Goal: Communication & Community: Answer question/provide support

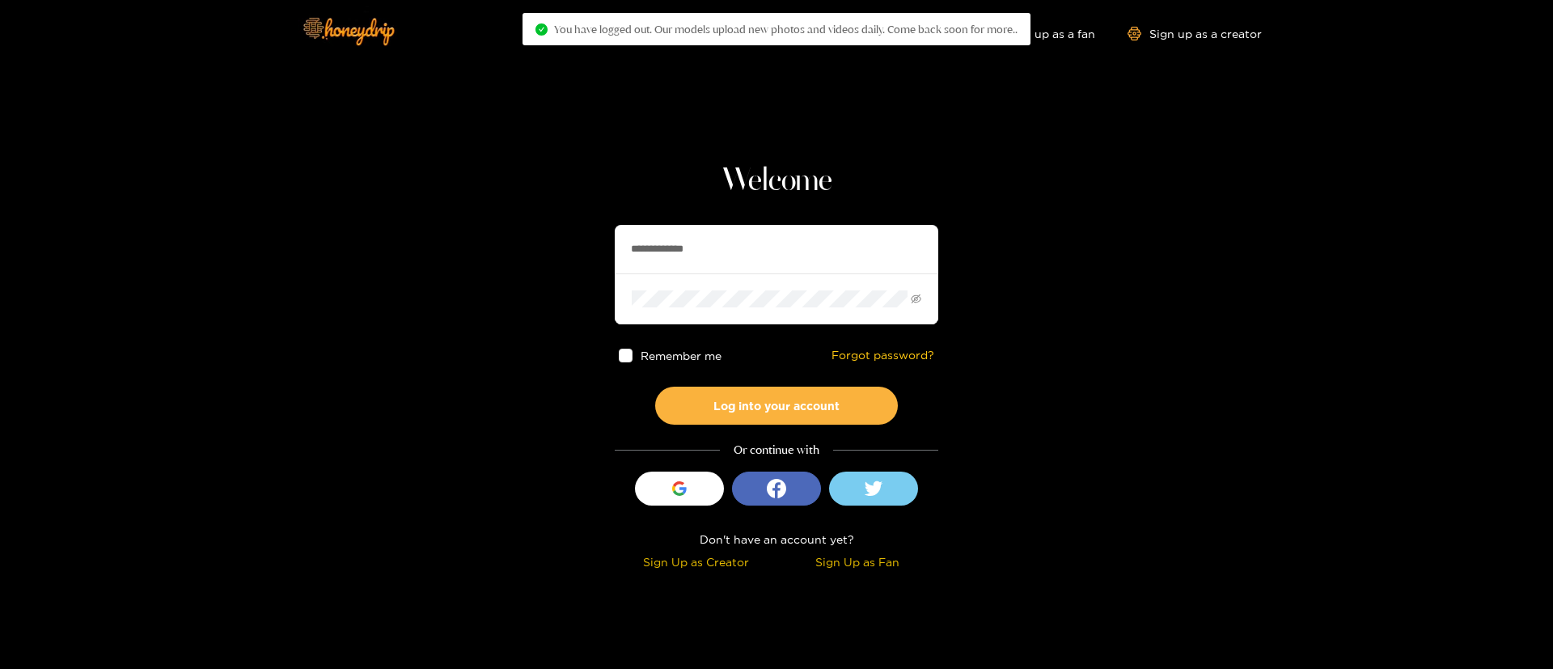
click at [763, 252] on input "**********" at bounding box center [777, 249] width 324 height 49
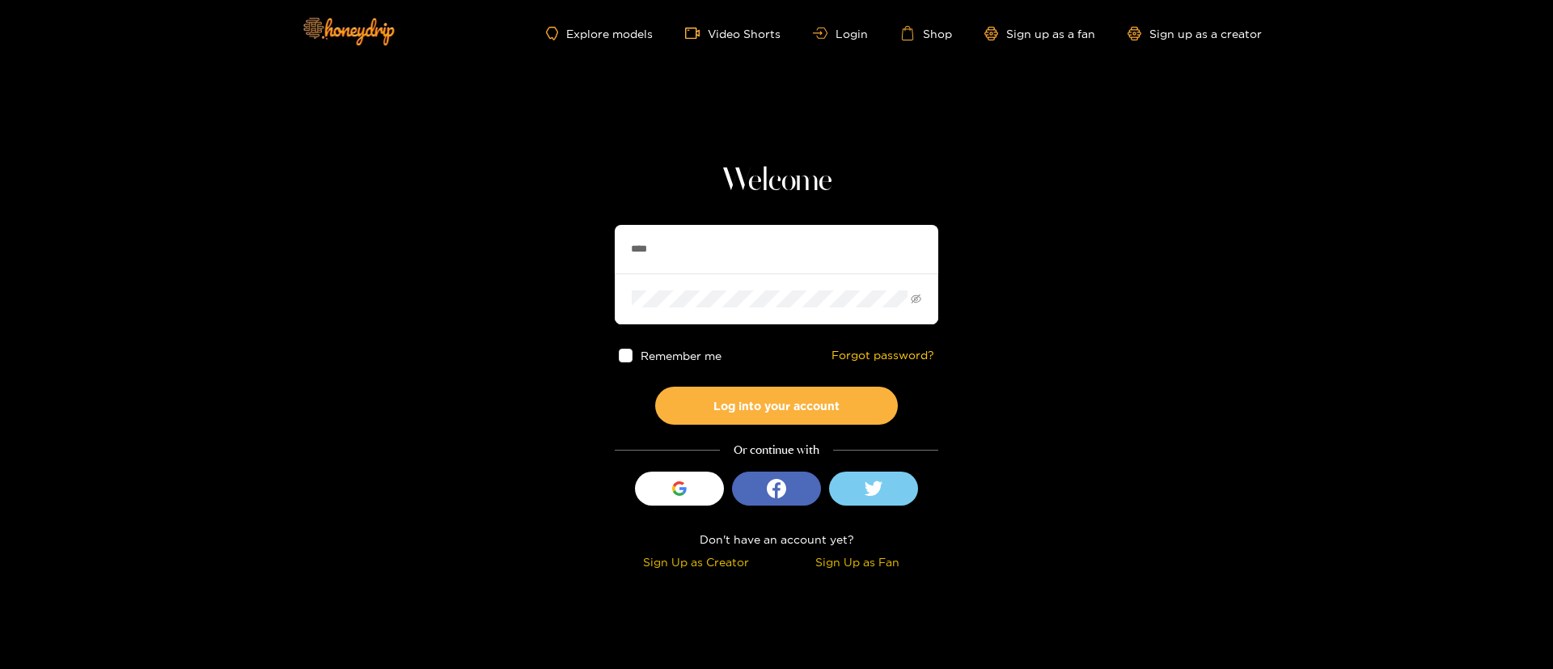
type input "**********"
click at [761, 416] on button "Log into your account" at bounding box center [776, 406] width 243 height 38
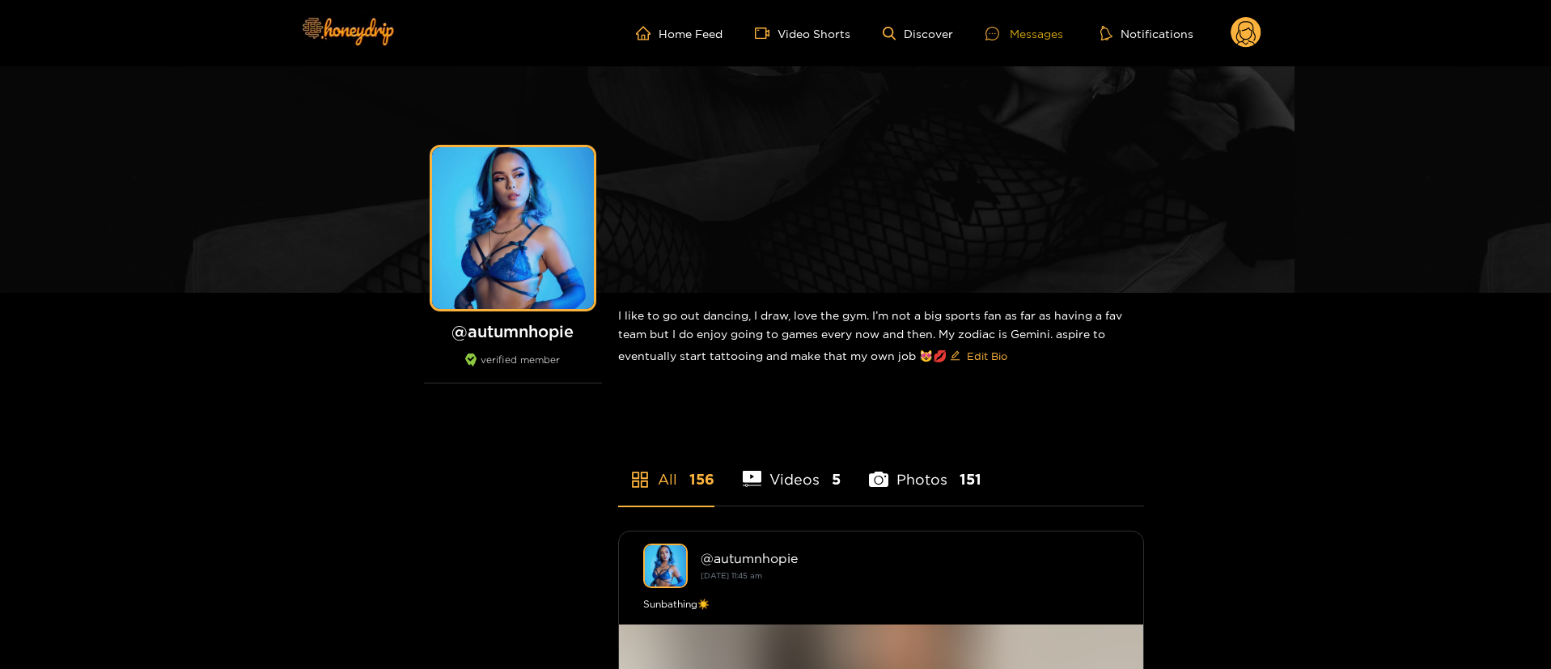
click at [1031, 39] on div "Messages" at bounding box center [1024, 33] width 78 height 19
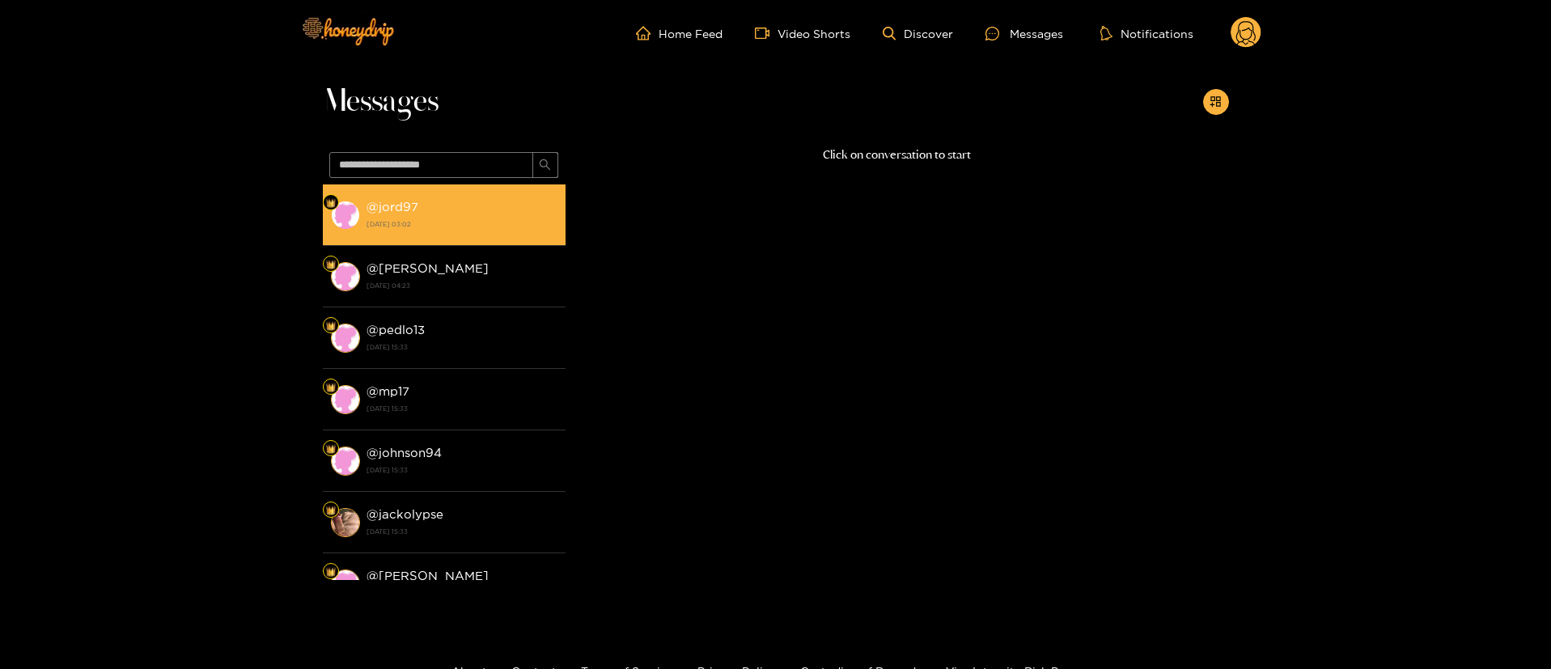
click at [466, 195] on li "@ jord97 [DATE] 03:02" at bounding box center [444, 214] width 243 height 61
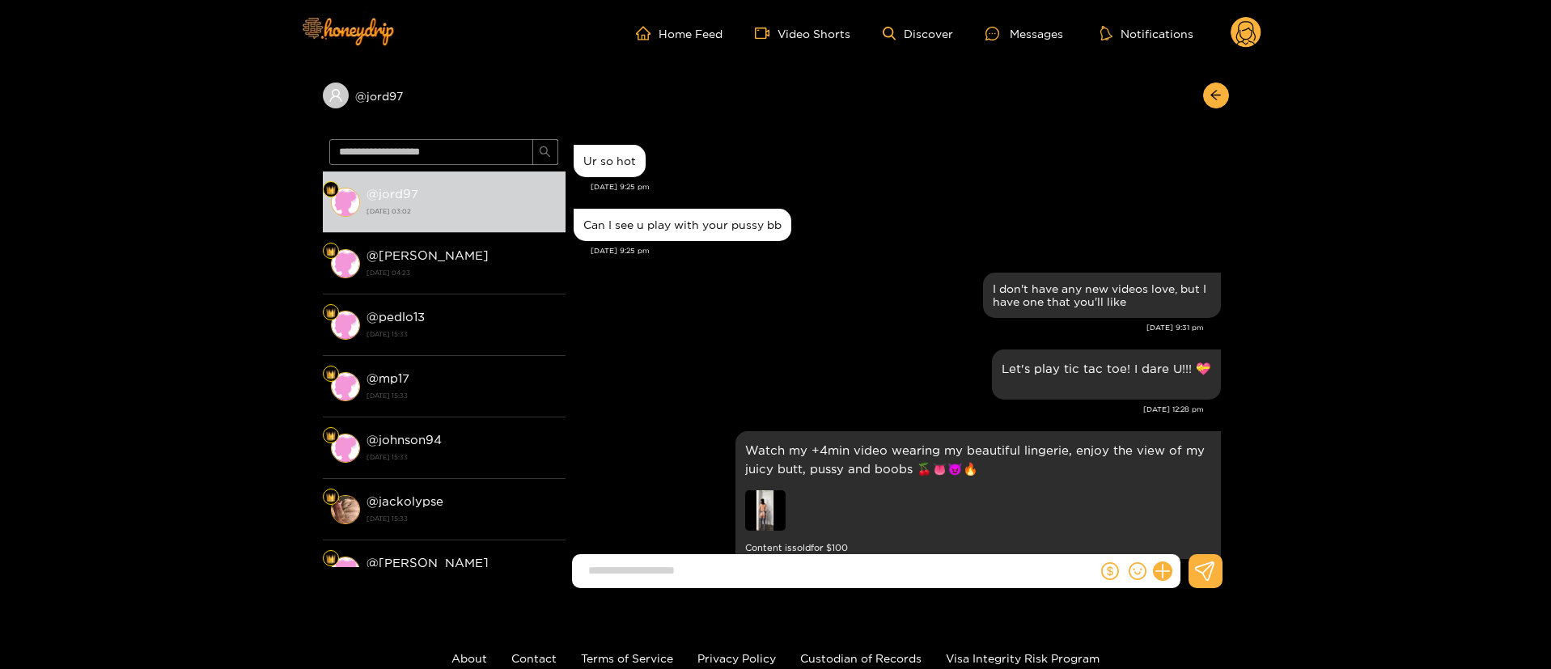
scroll to position [2110, 0]
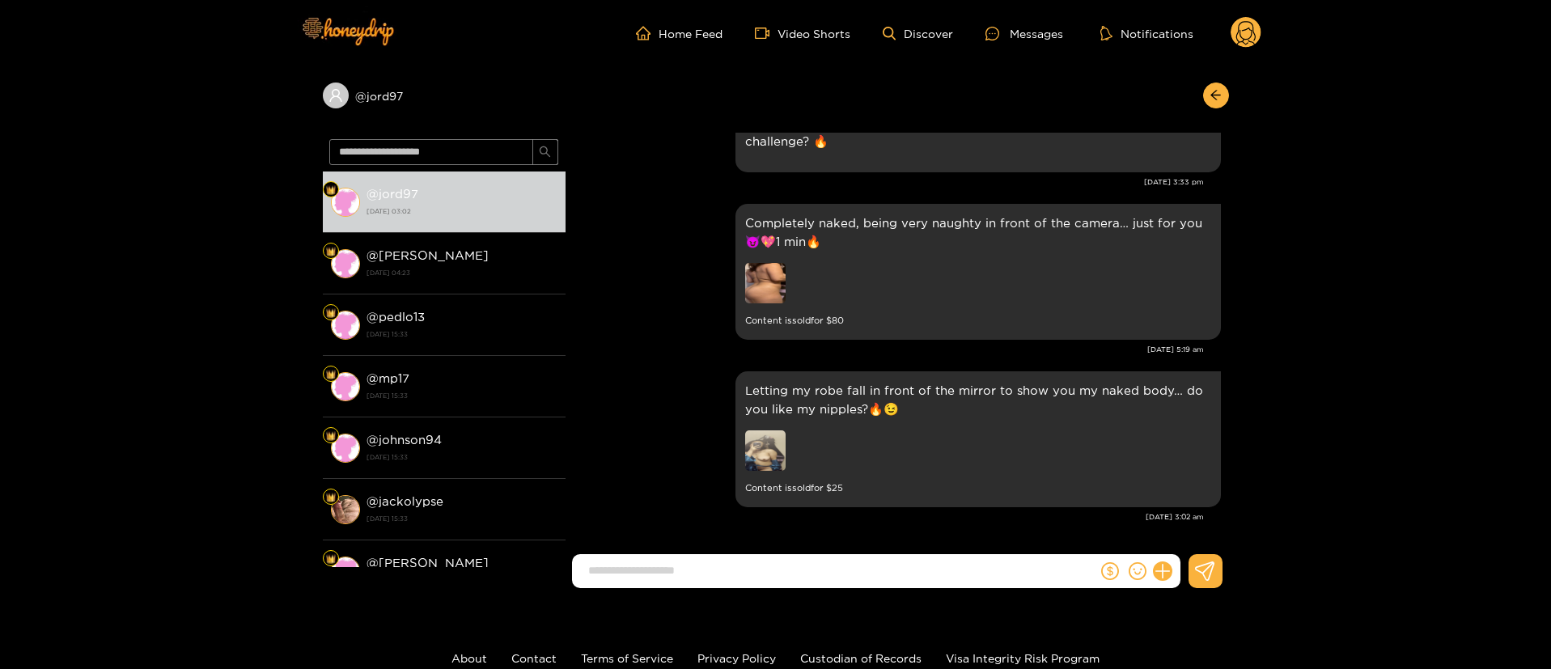
click at [644, 399] on div "Letting my robe fall in front of the mirror to show you my naked body… do you l…" at bounding box center [897, 439] width 647 height 144
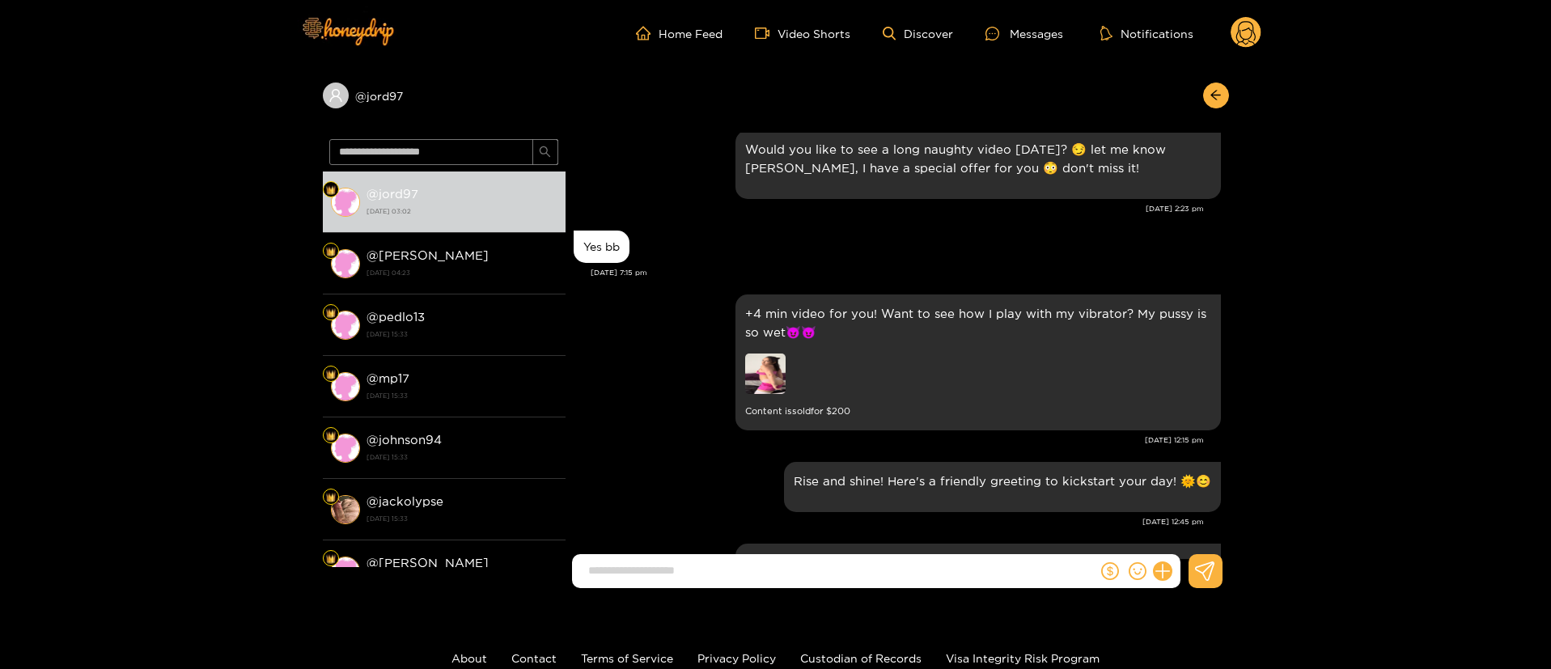
scroll to position [0, 0]
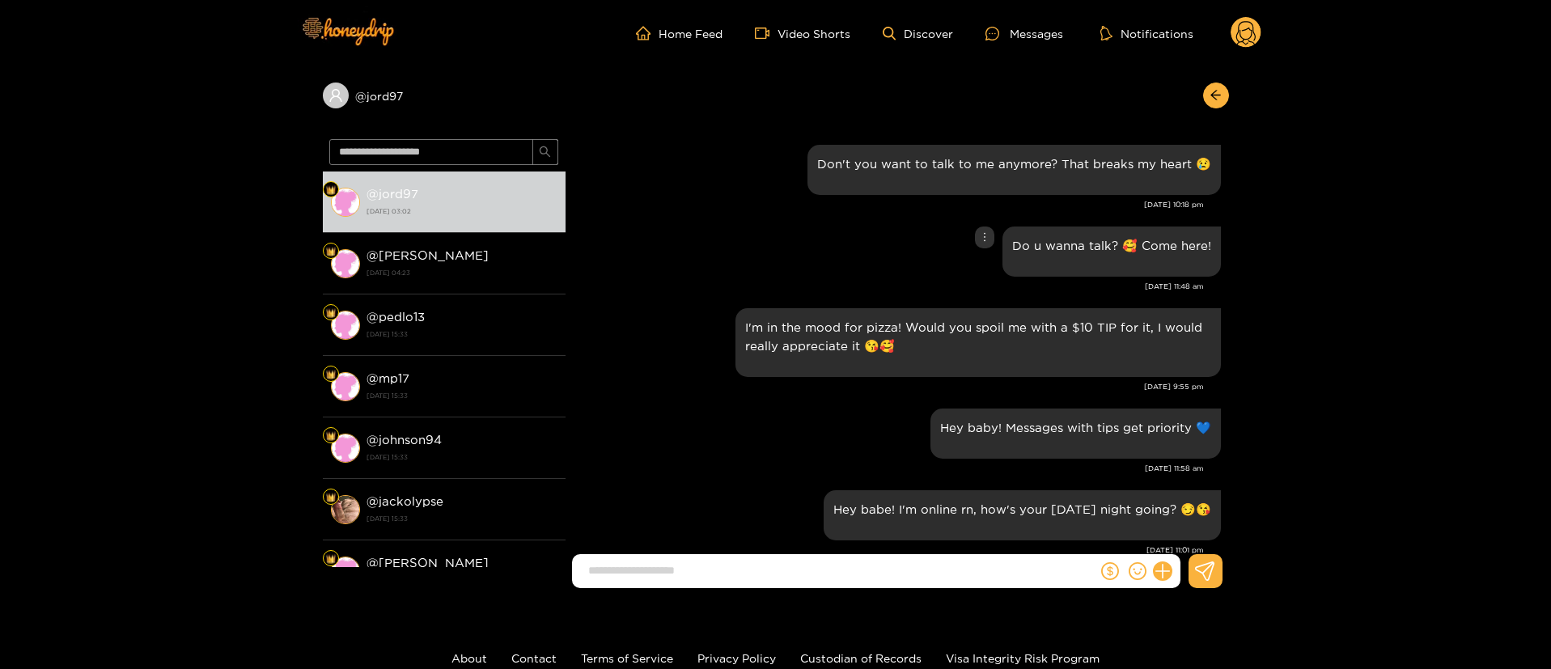
click at [807, 244] on div "Do u wanna talk? 🥰 Come here!" at bounding box center [897, 251] width 647 height 58
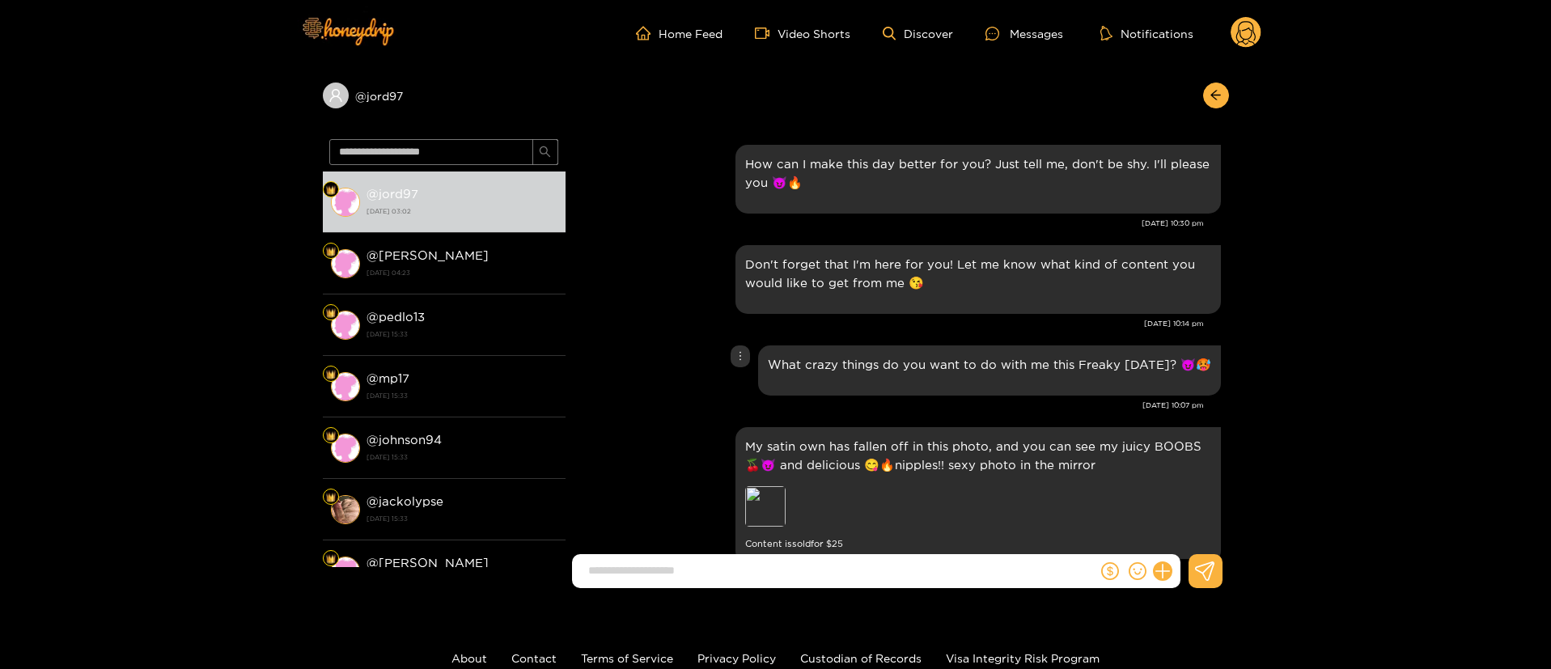
click at [649, 349] on div "What crazy things do you want to do with me this Freaky [DATE]? 😈🥵" at bounding box center [897, 370] width 647 height 58
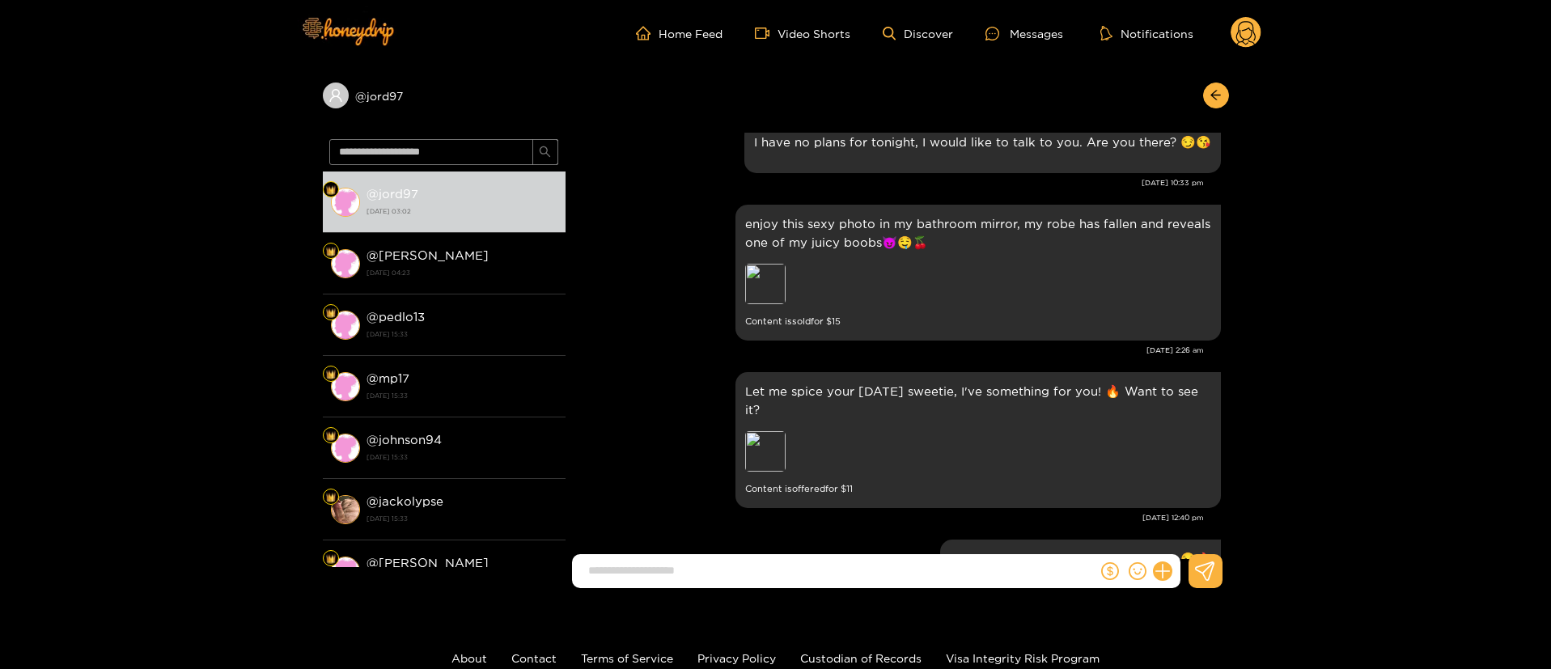
scroll to position [1335, 0]
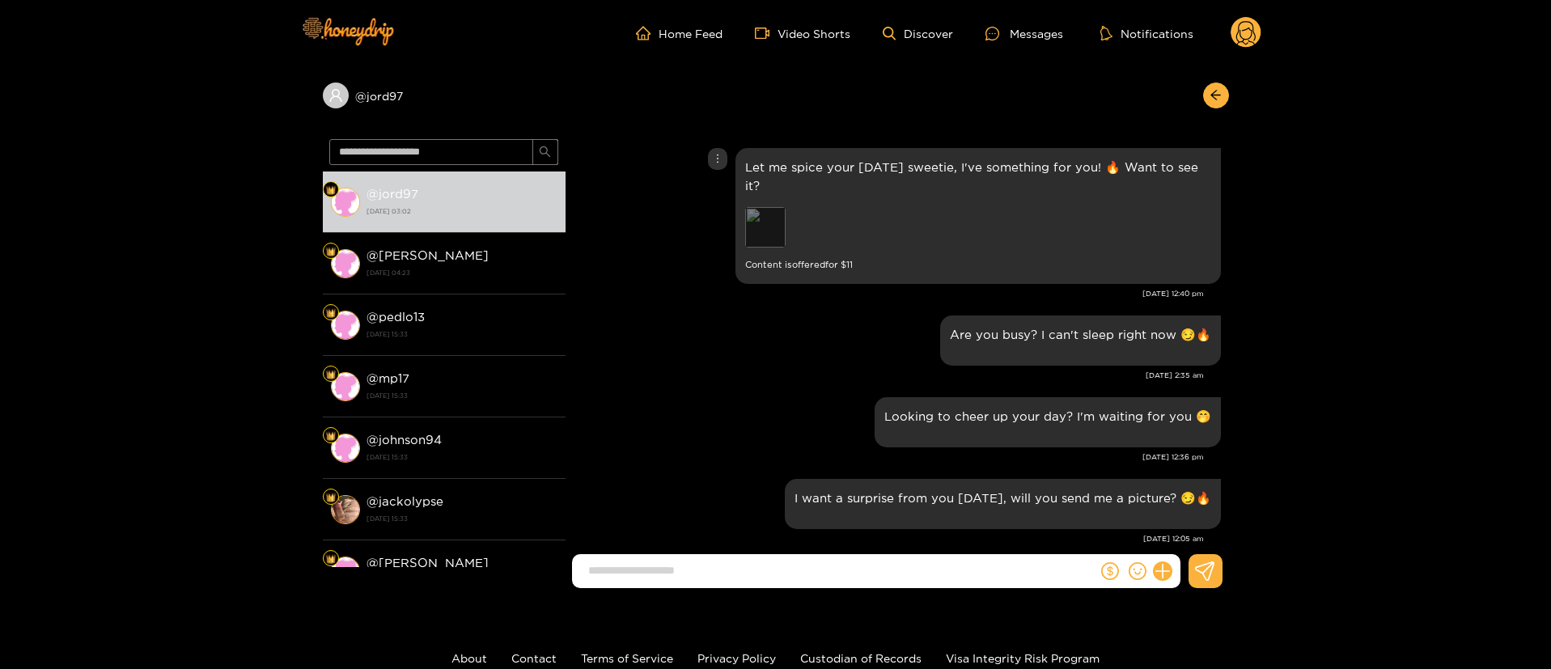
click at [763, 231] on div "Preview" at bounding box center [765, 227] width 40 height 40
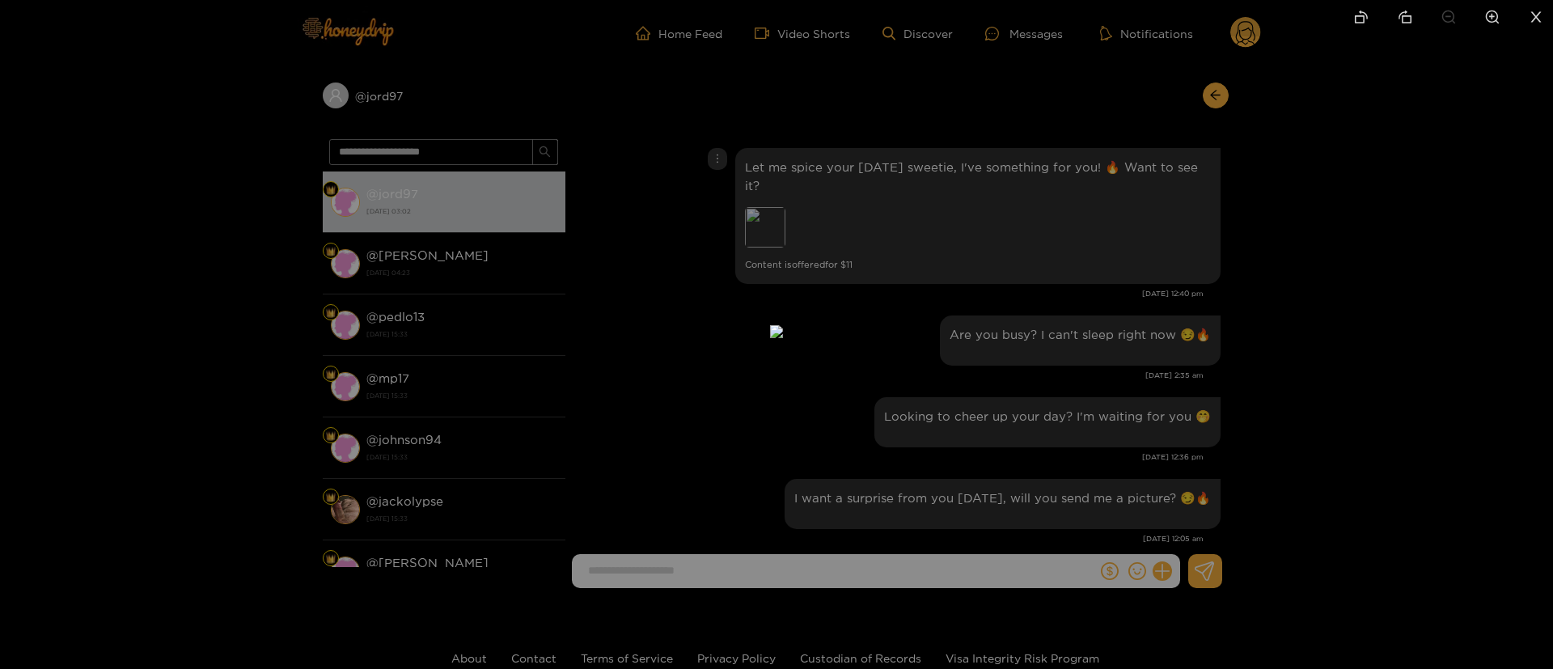
click at [1078, 328] on div at bounding box center [776, 334] width 1553 height 669
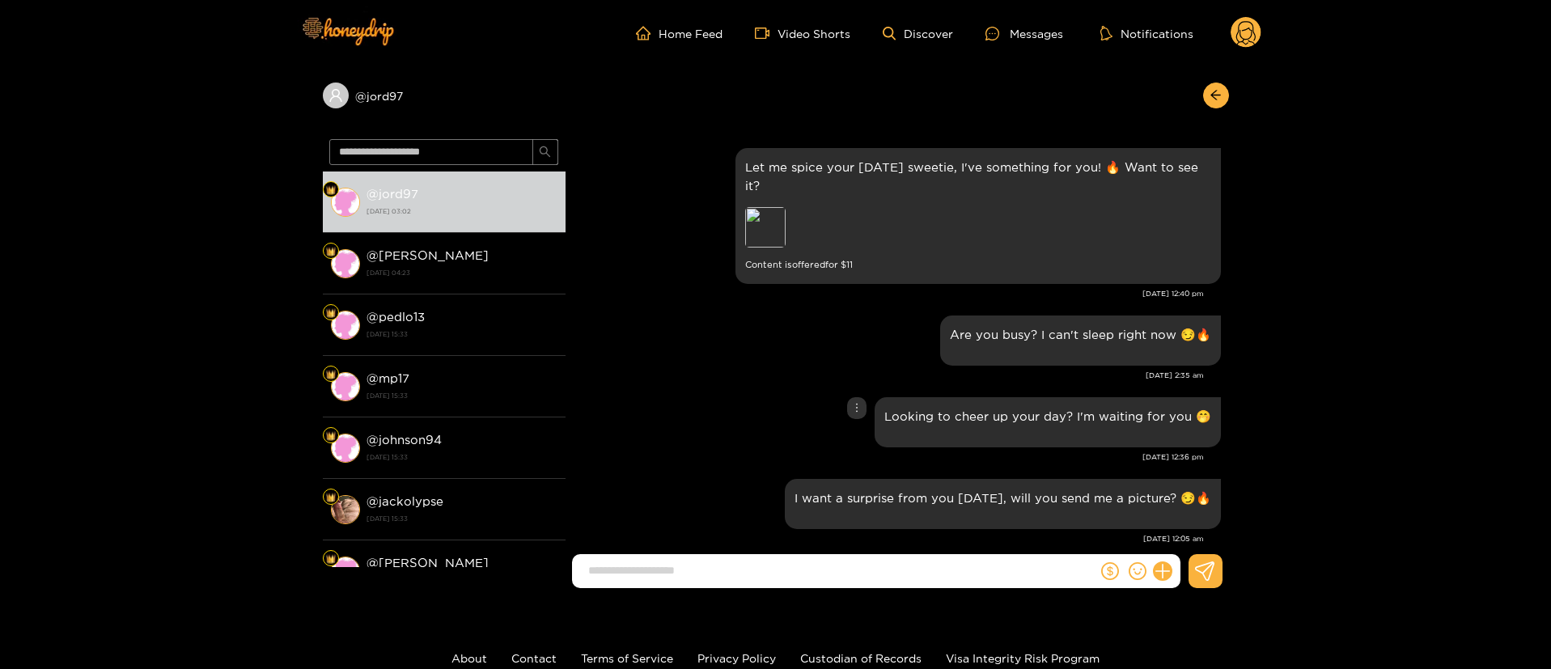
click at [730, 418] on div "Looking to cheer up your day? I'm waiting for you 🤭" at bounding box center [897, 422] width 647 height 58
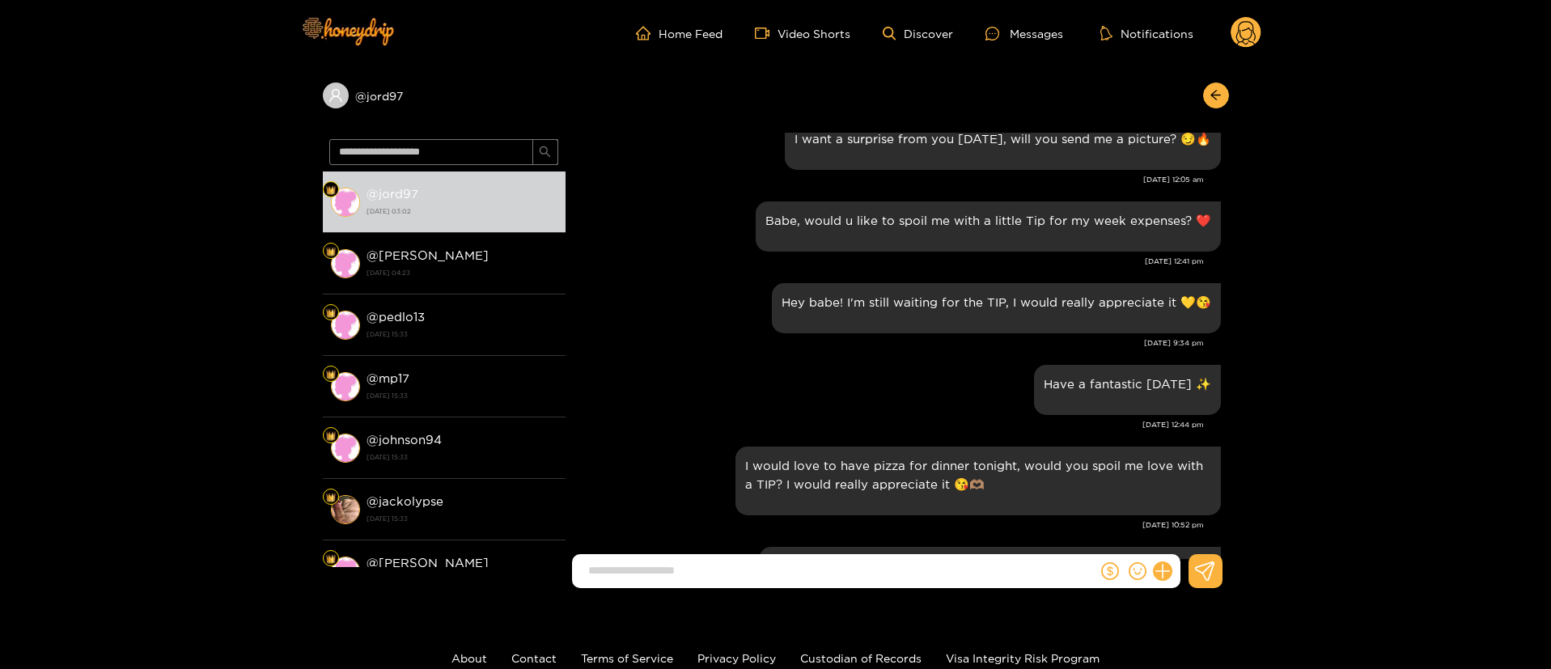
scroll to position [1942, 0]
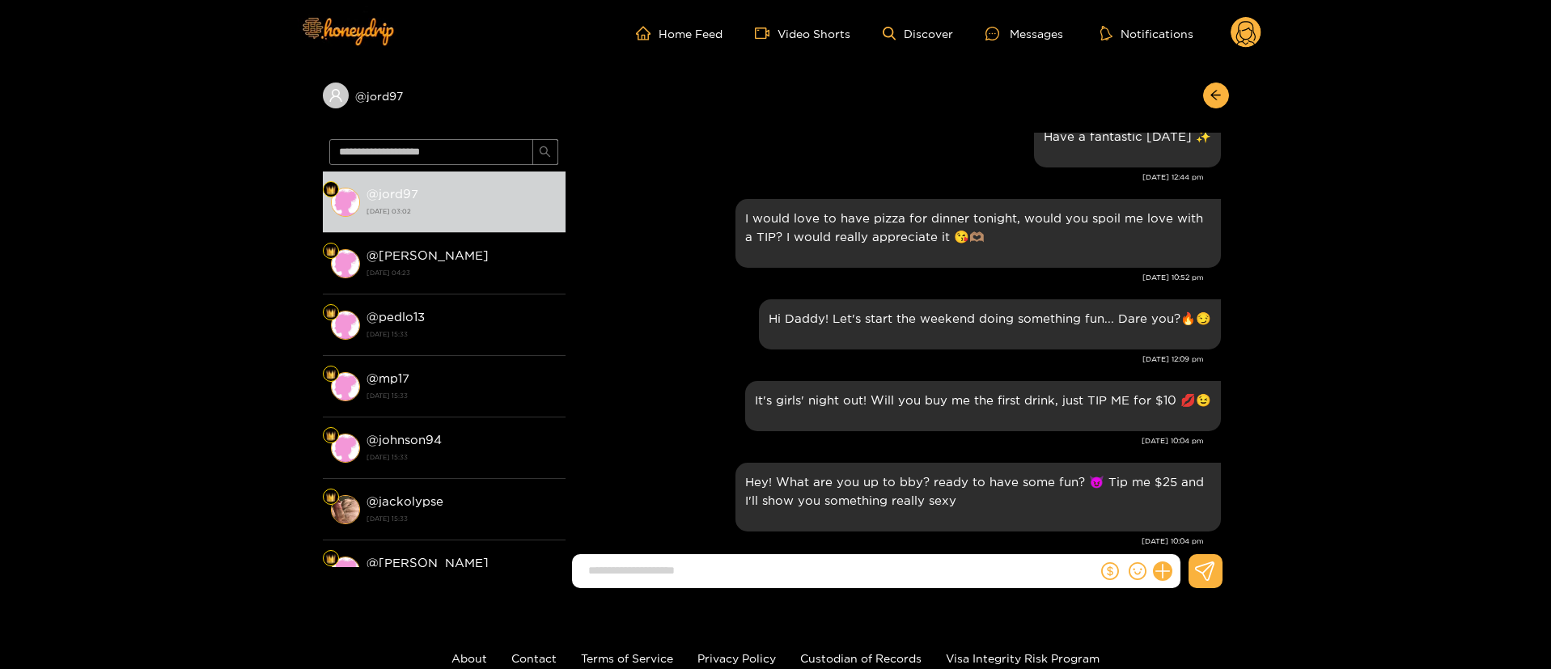
click at [626, 291] on div "I would love to have pizza for dinner tonight, would you spoil me love with a T…" at bounding box center [897, 245] width 647 height 100
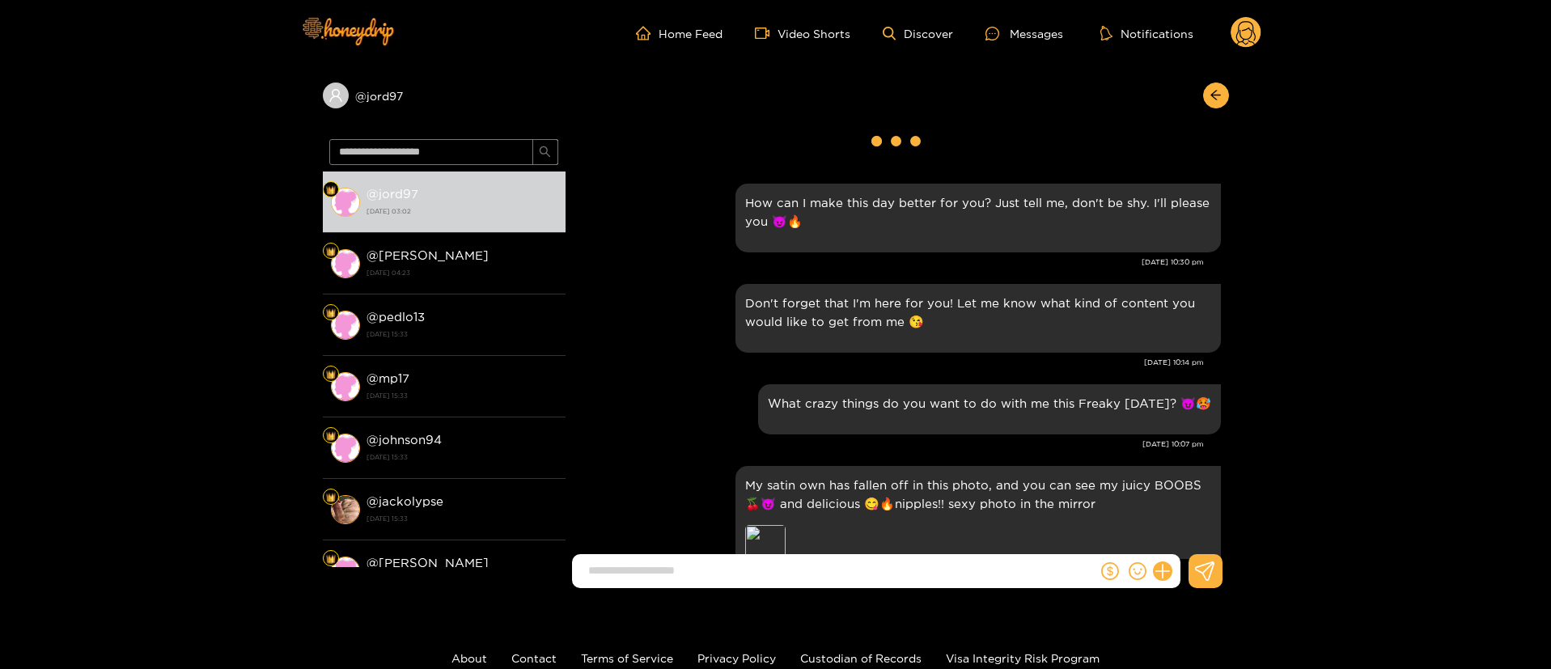
scroll to position [0, 0]
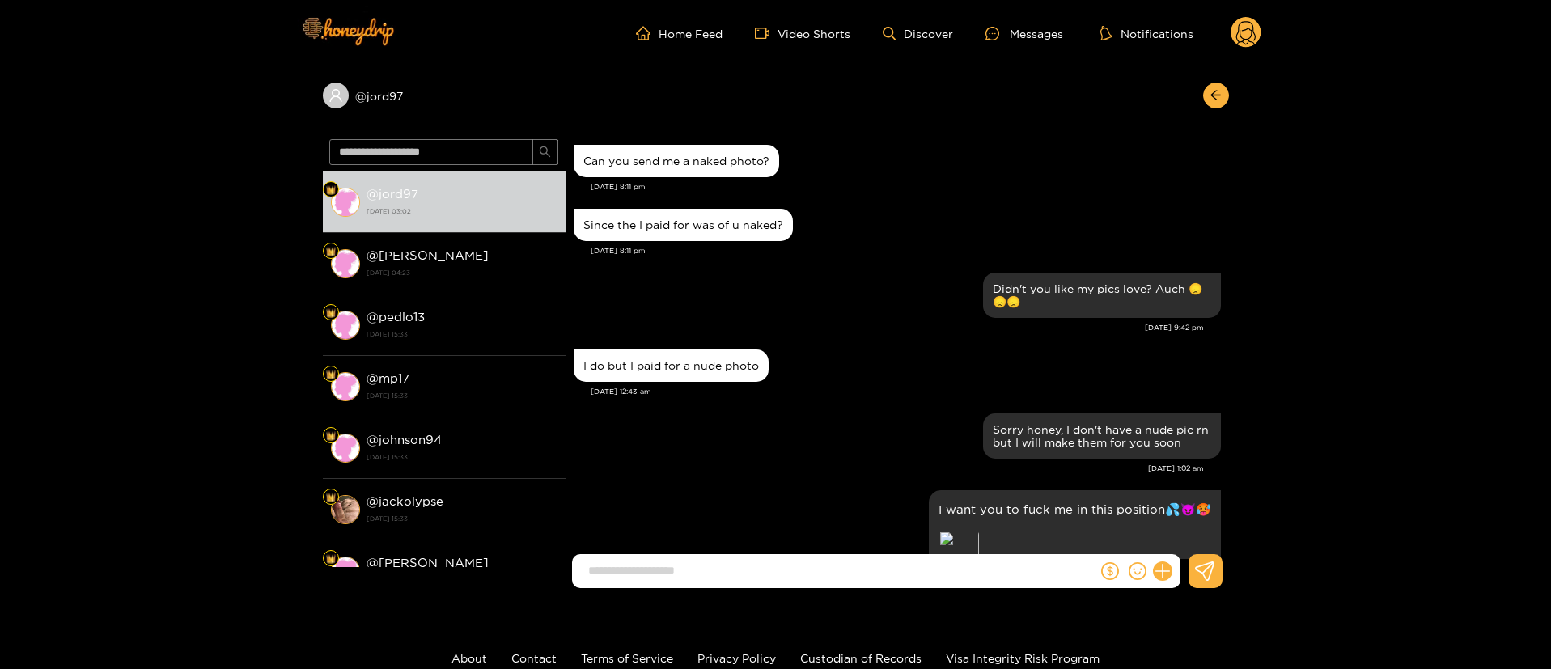
click at [857, 335] on div "Didn't you like my pics love? Auch 😞😞😞 [DATE] 9:42 pm" at bounding box center [897, 307] width 647 height 77
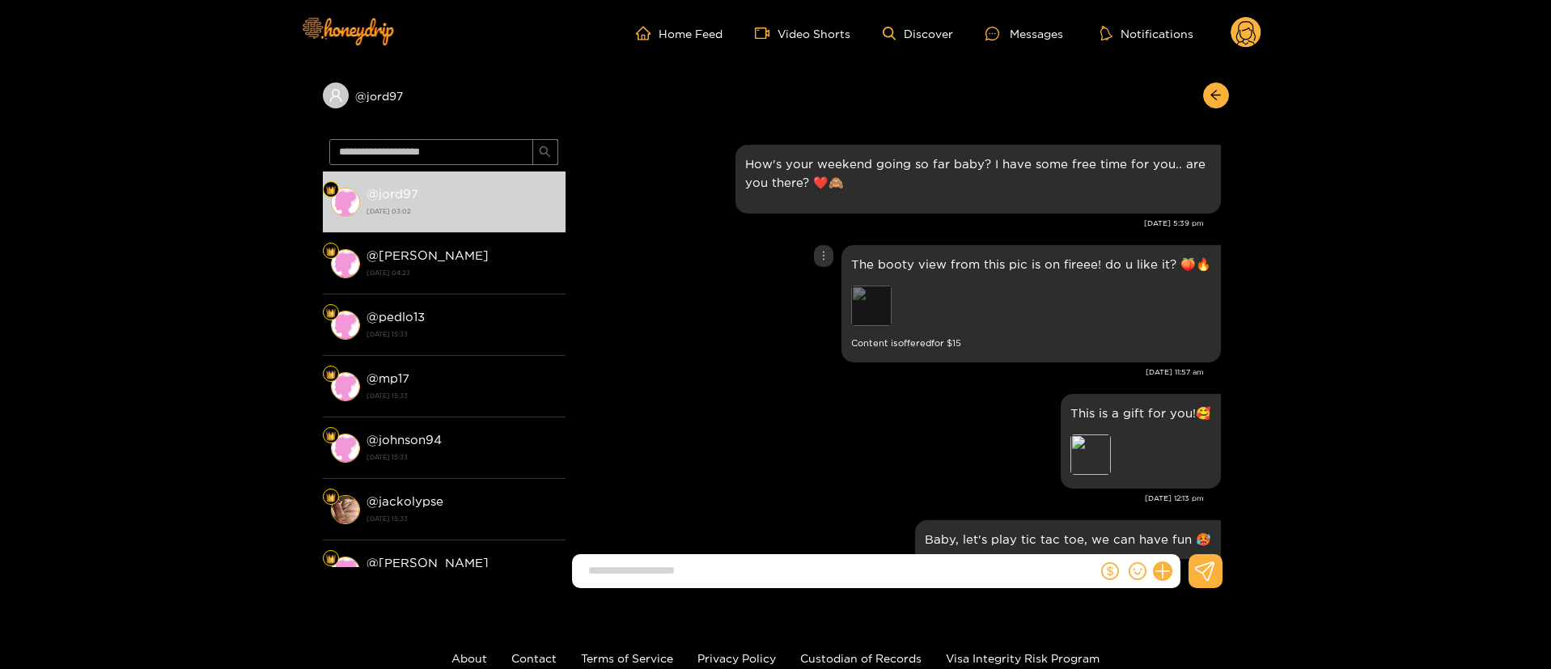
click at [881, 315] on div "Preview" at bounding box center [871, 306] width 40 height 40
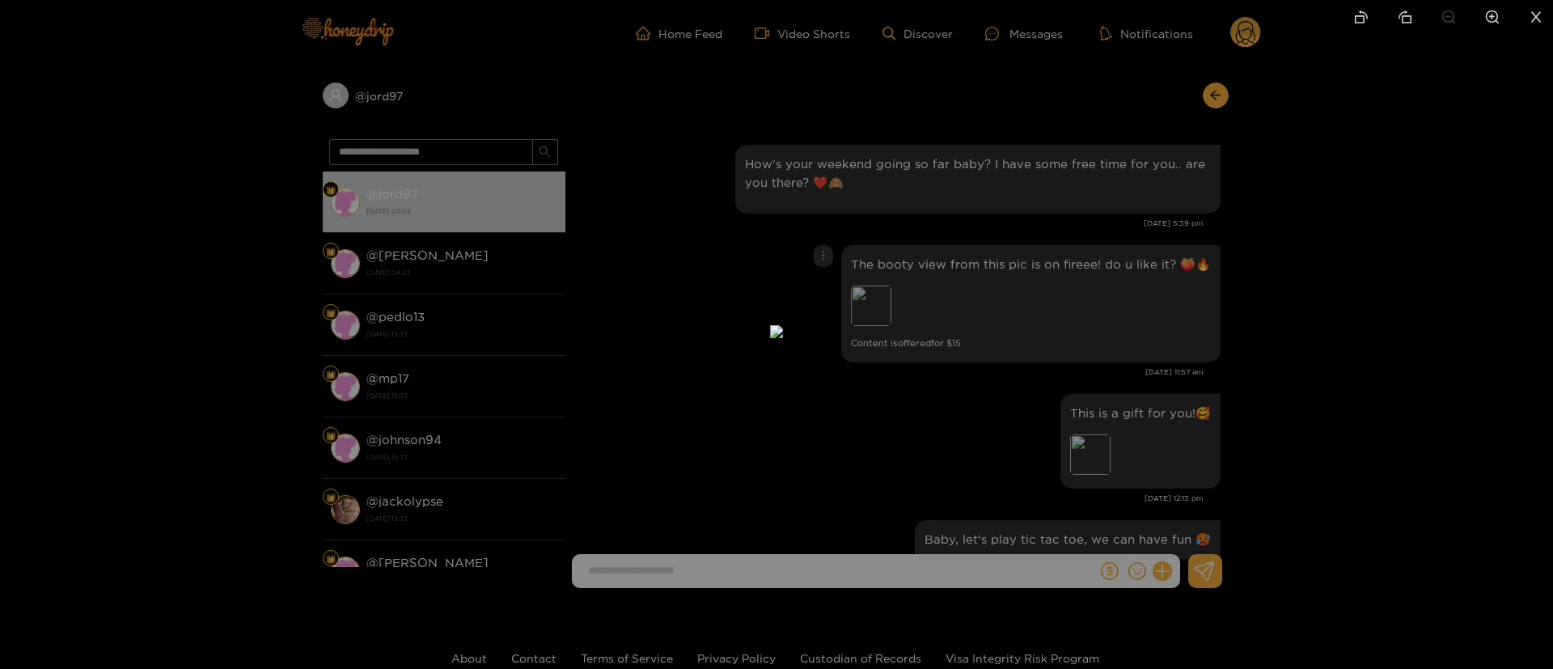
click at [1231, 260] on div at bounding box center [776, 334] width 1553 height 669
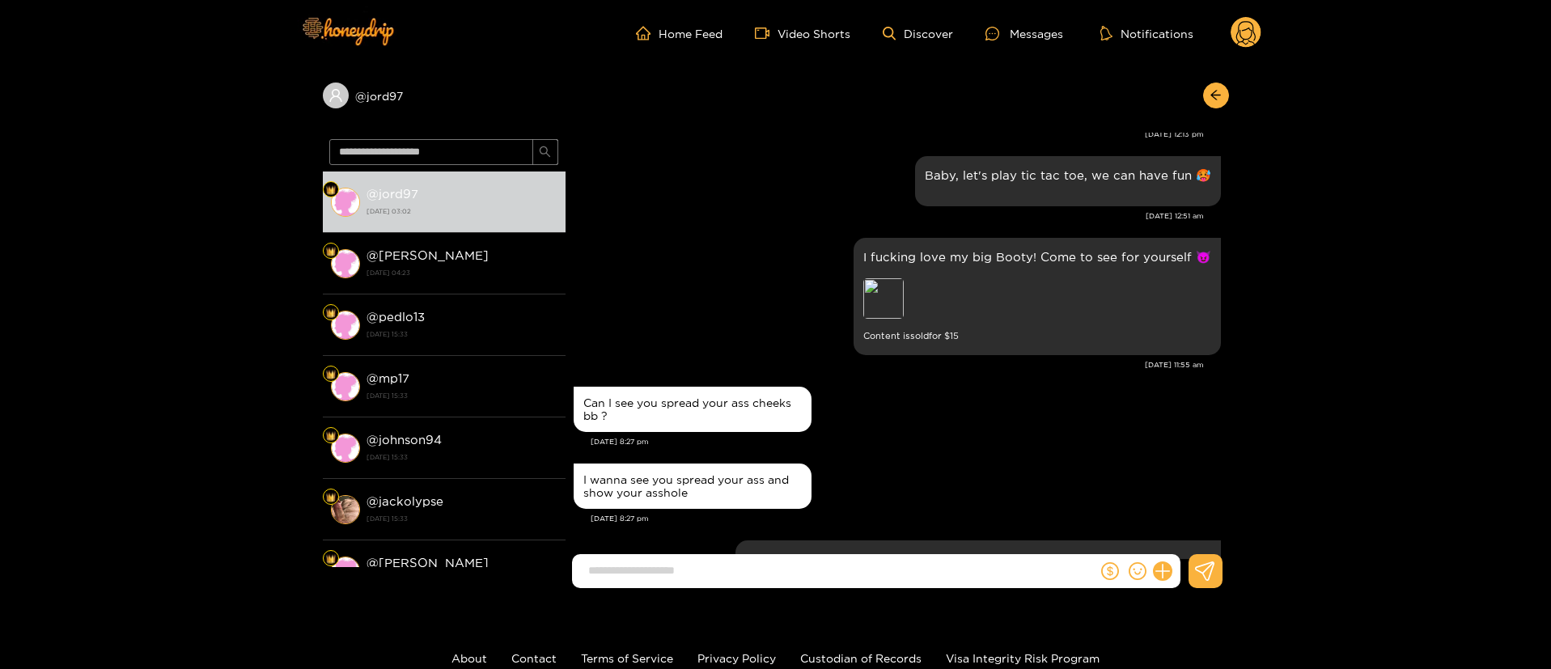
scroll to position [243, 0]
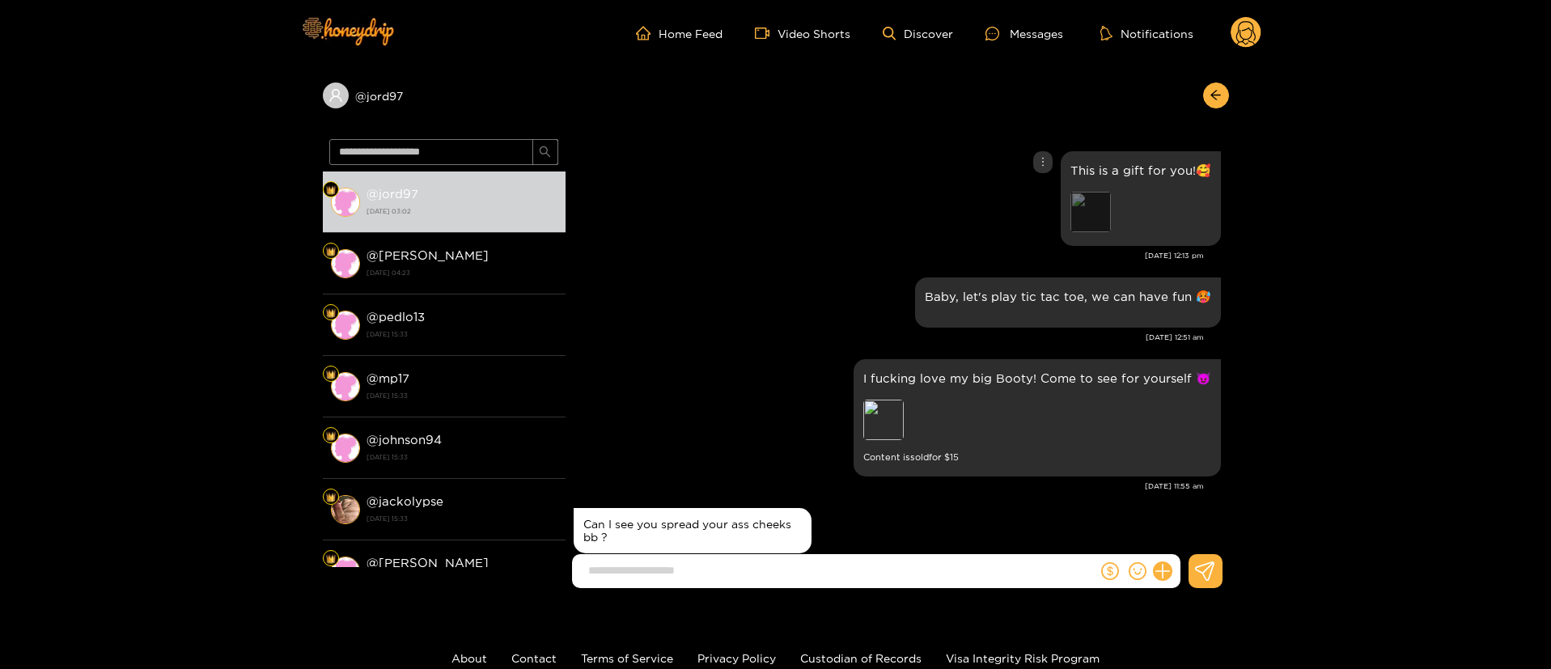
click at [1086, 211] on div "Preview" at bounding box center [1090, 212] width 40 height 40
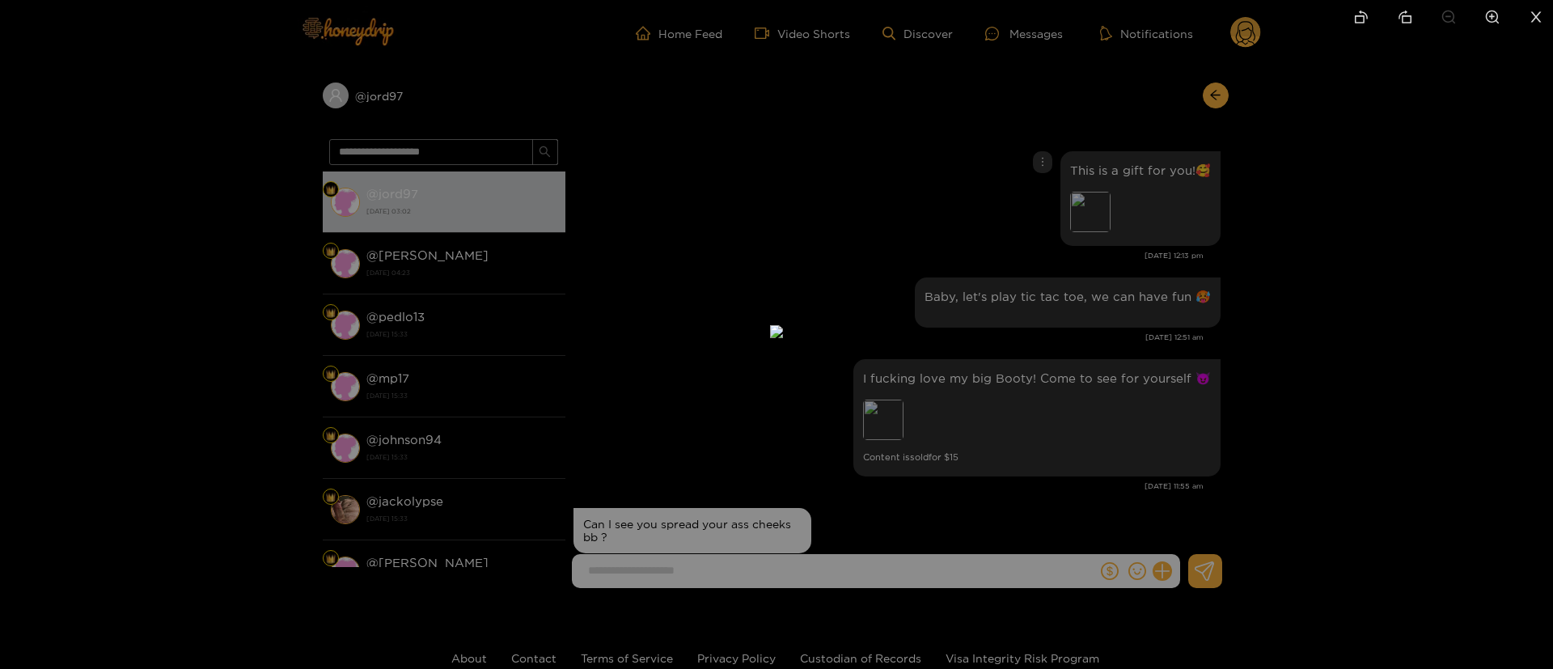
click at [1337, 205] on div at bounding box center [776, 334] width 1553 height 669
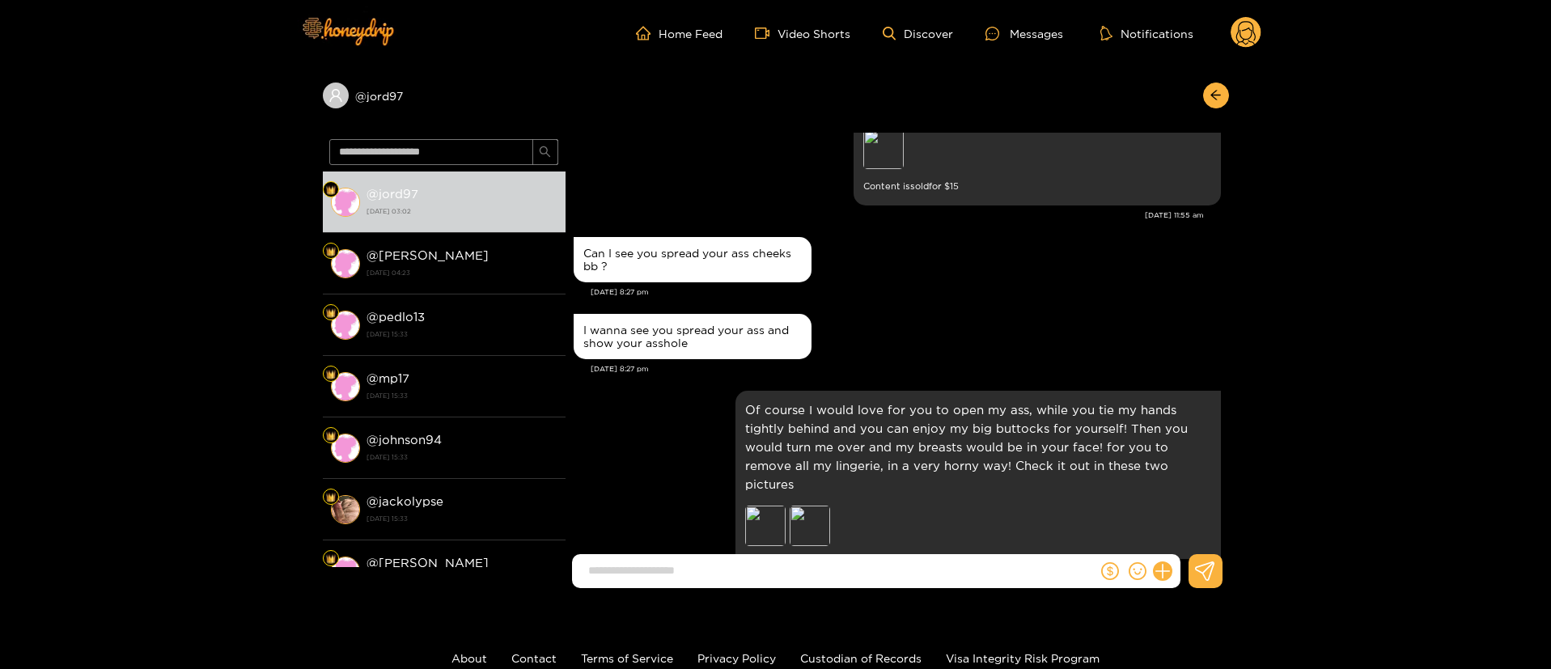
scroll to position [728, 0]
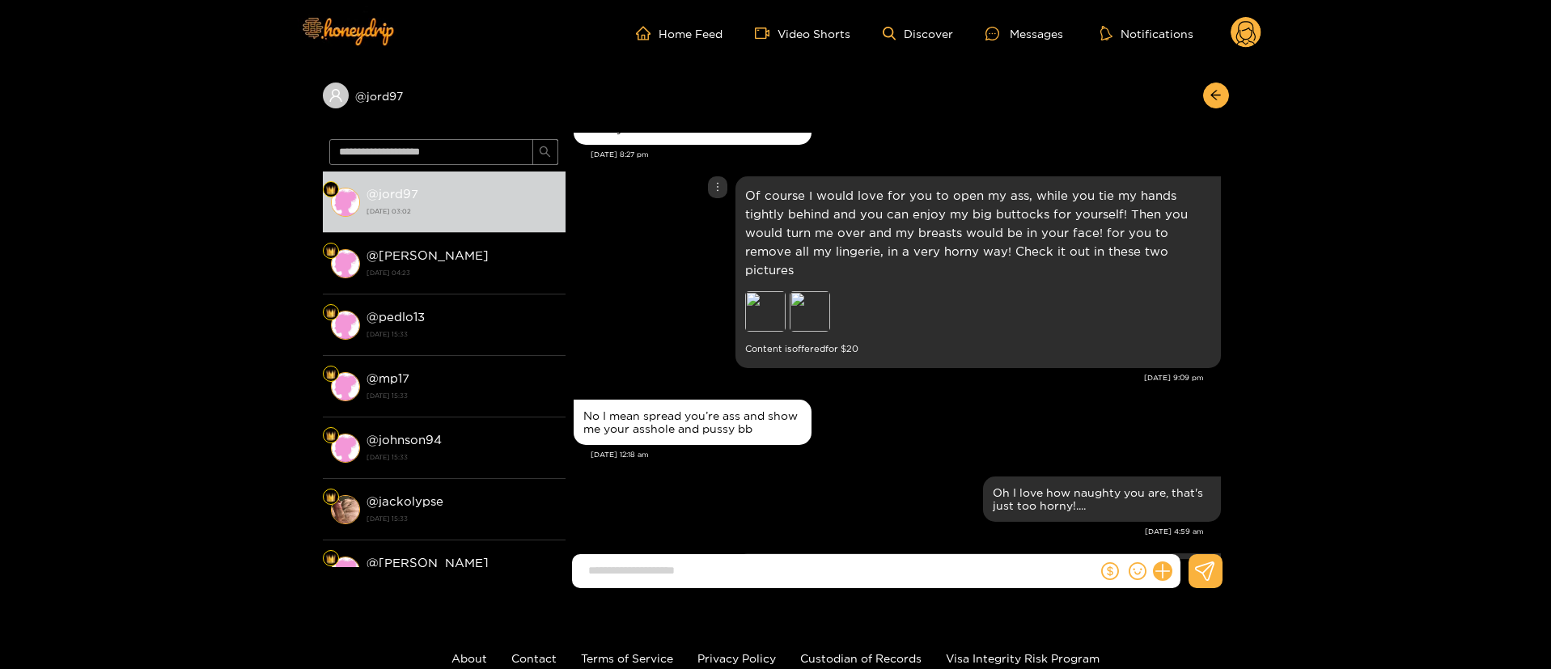
click at [785, 292] on div "Preview Preview" at bounding box center [858, 313] width 227 height 44
click at [800, 296] on div "Preview" at bounding box center [810, 311] width 40 height 40
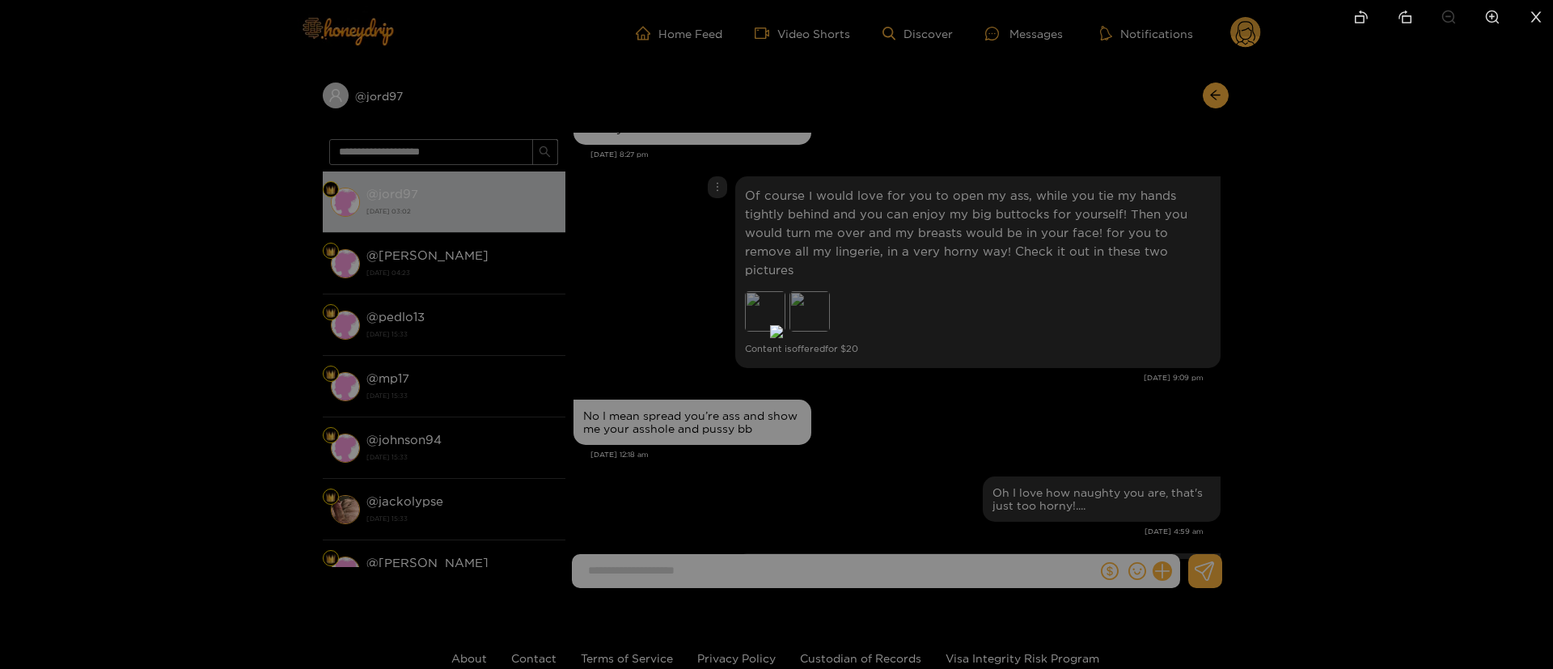
click at [1125, 245] on div at bounding box center [776, 334] width 1553 height 669
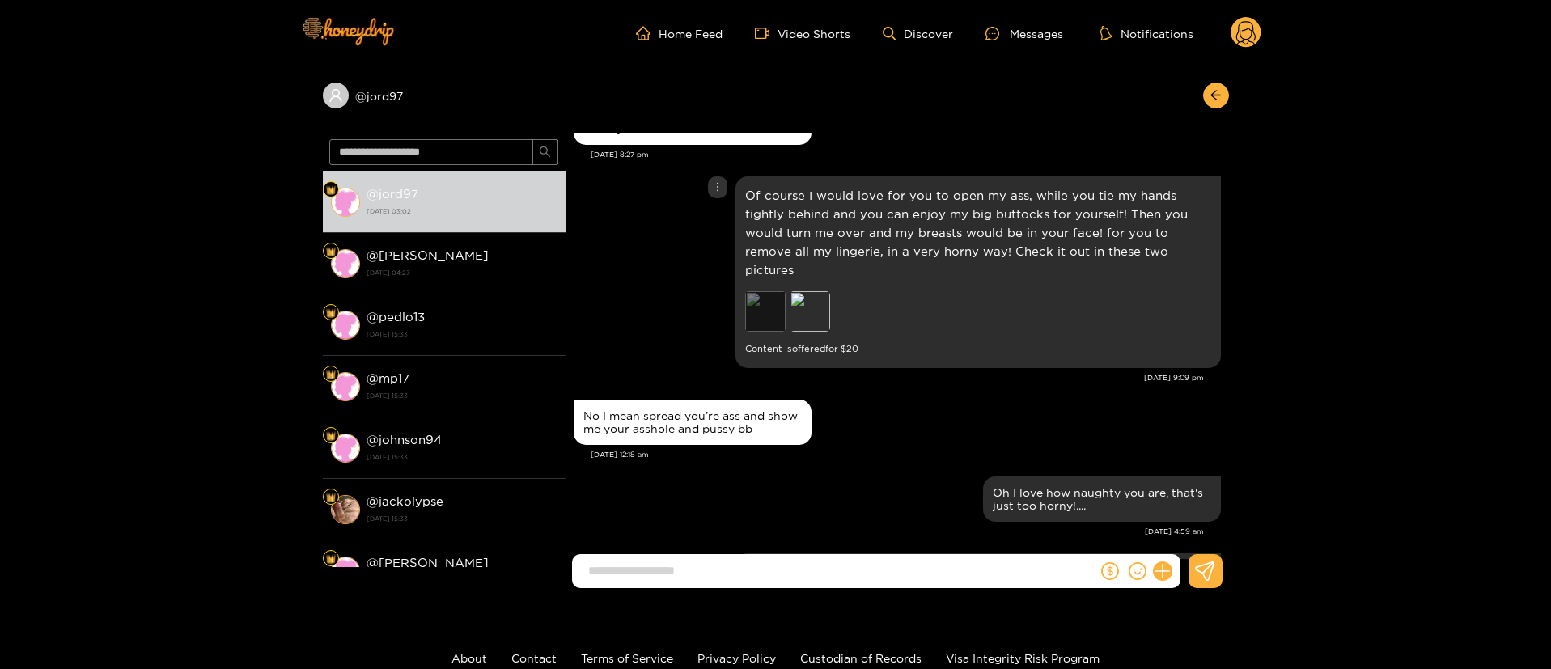
click at [765, 307] on div "Preview" at bounding box center [765, 311] width 40 height 40
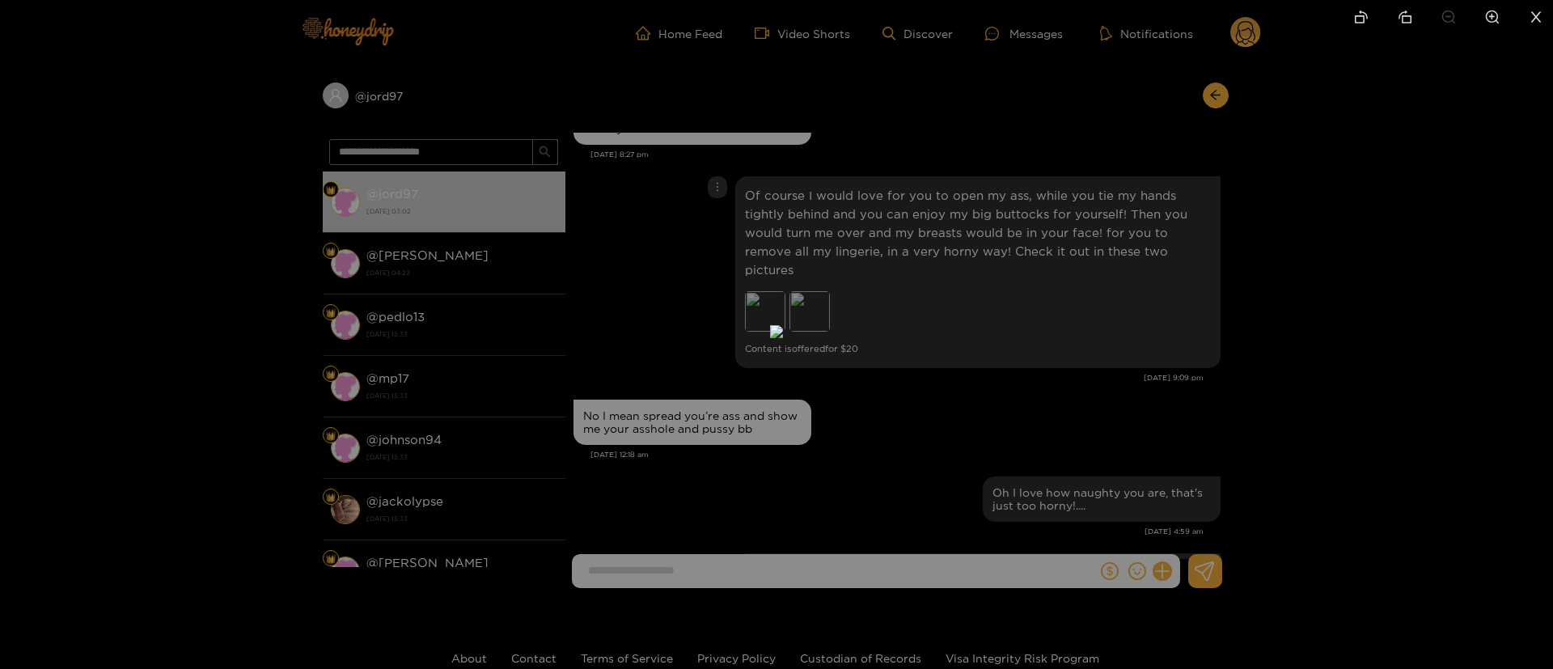
click at [1136, 248] on div at bounding box center [776, 334] width 1553 height 669
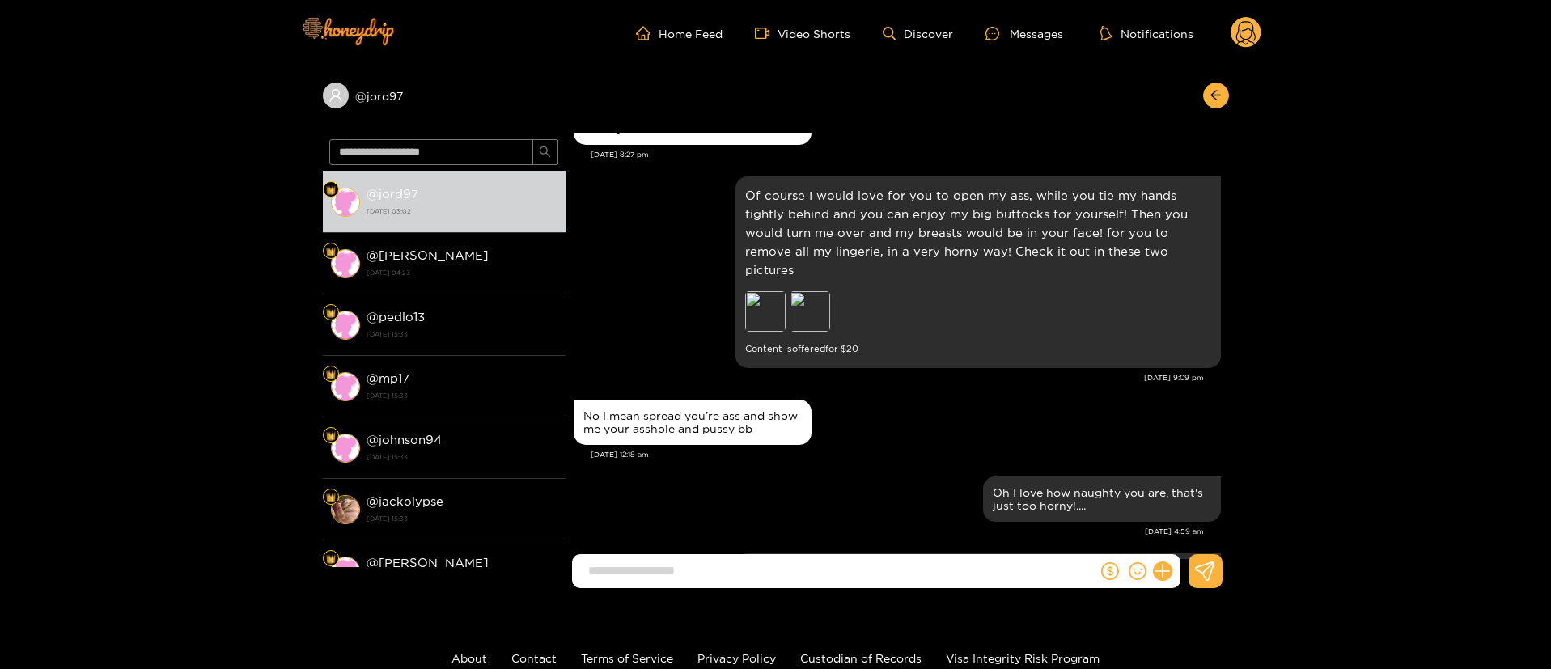
click at [941, 396] on div "No I mean spread you’re ass and show me your asshole and pussy bb" at bounding box center [897, 422] width 647 height 53
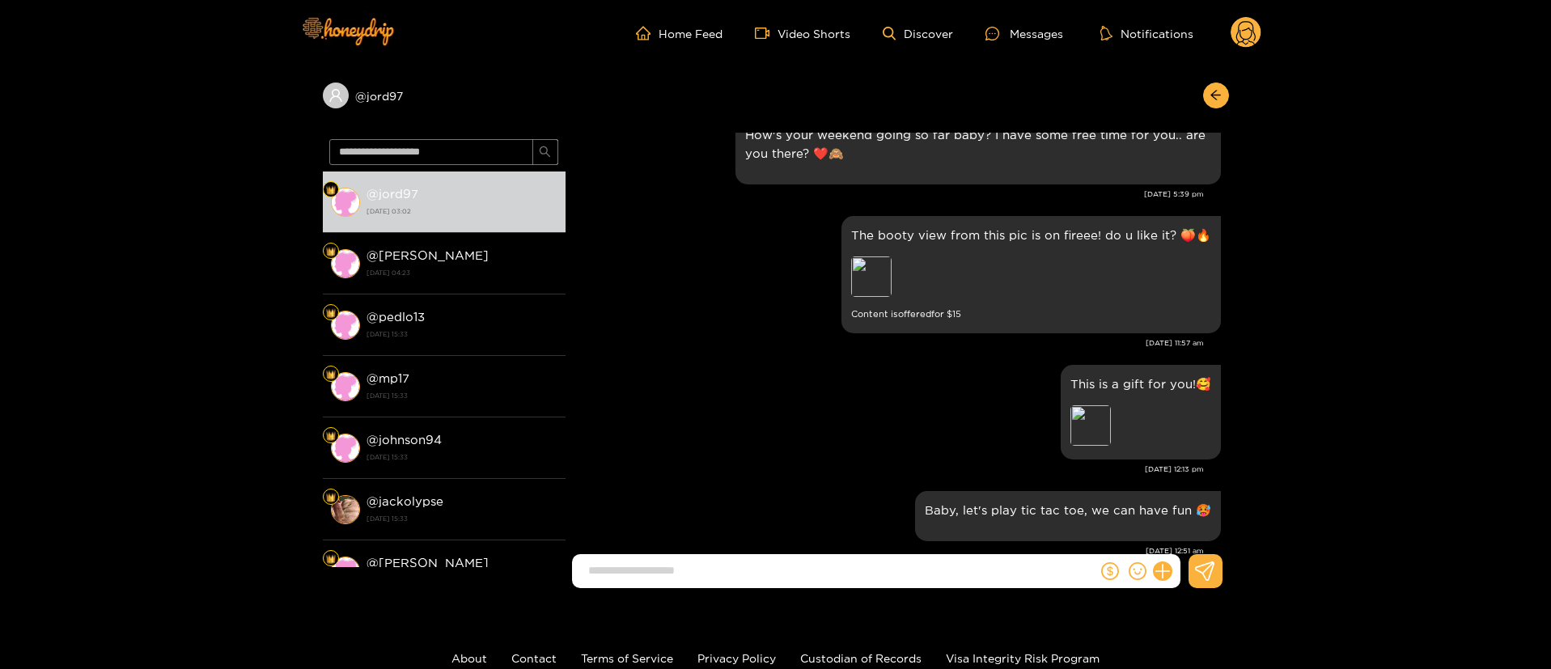
scroll to position [0, 0]
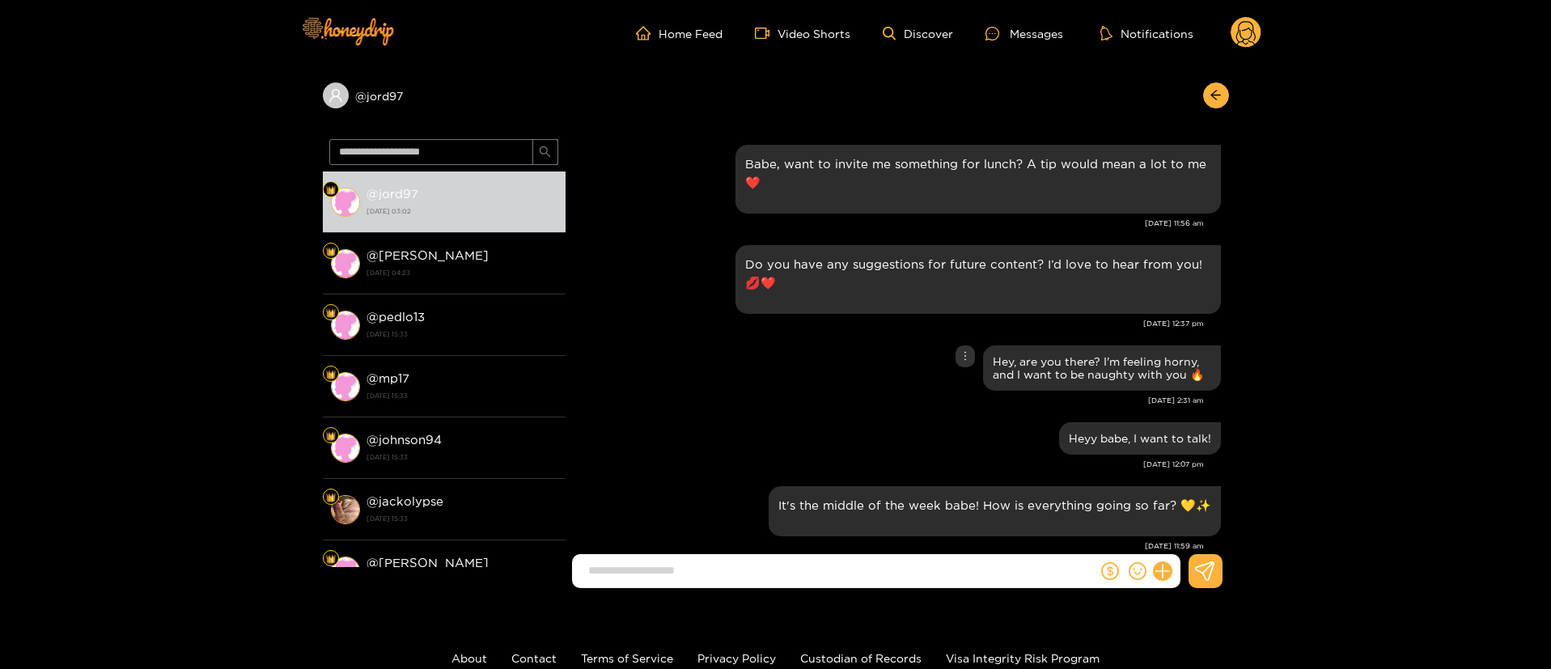
click at [908, 368] on div "Hey, are you there? I'm feeling horny, and I want to be naughty with you 🔥" at bounding box center [897, 367] width 647 height 53
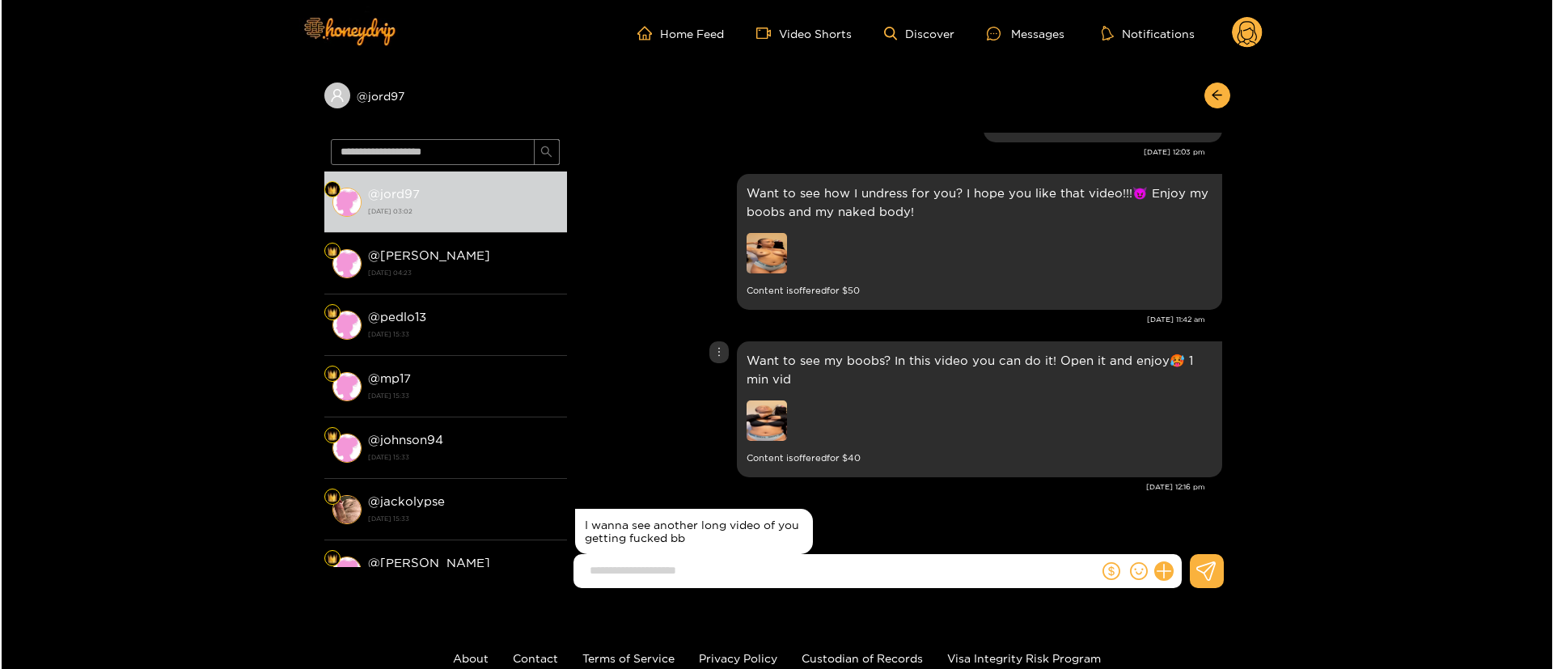
scroll to position [971, 0]
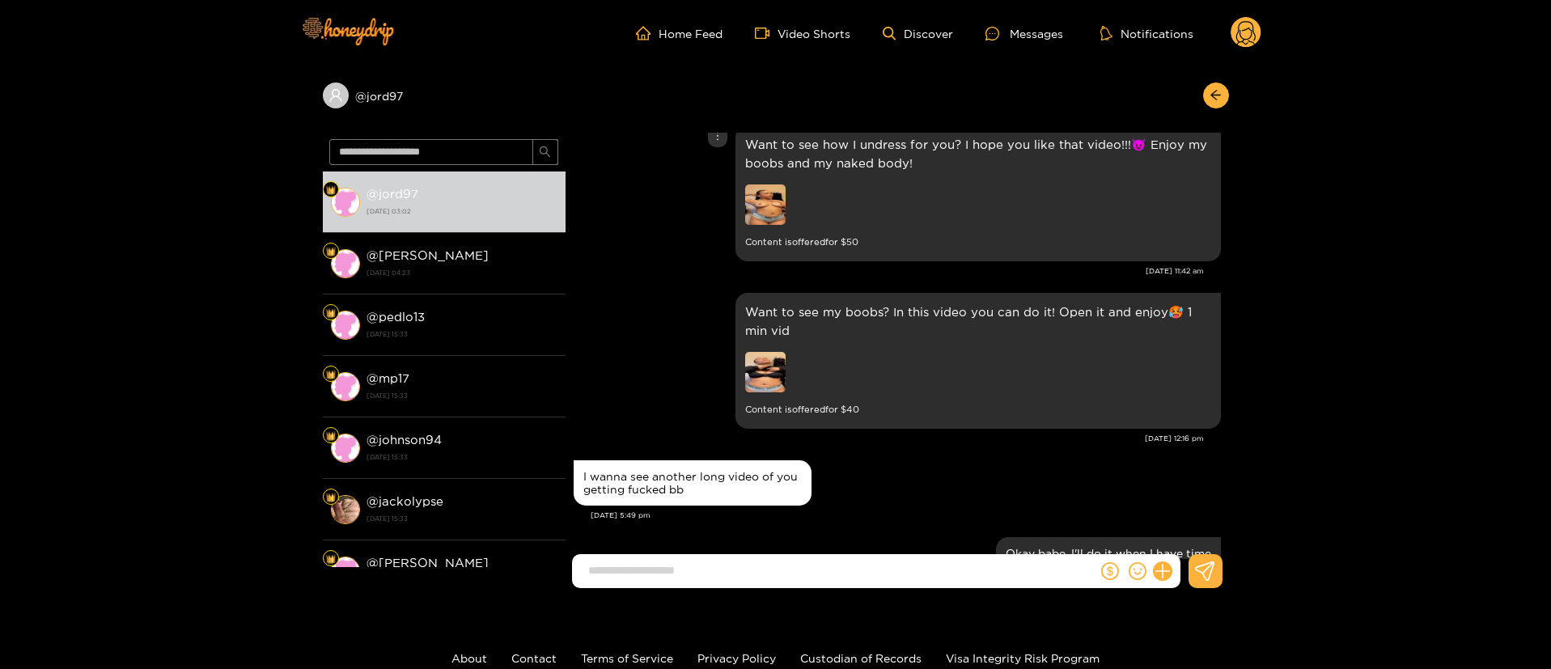
click at [756, 199] on img at bounding box center [765, 204] width 40 height 40
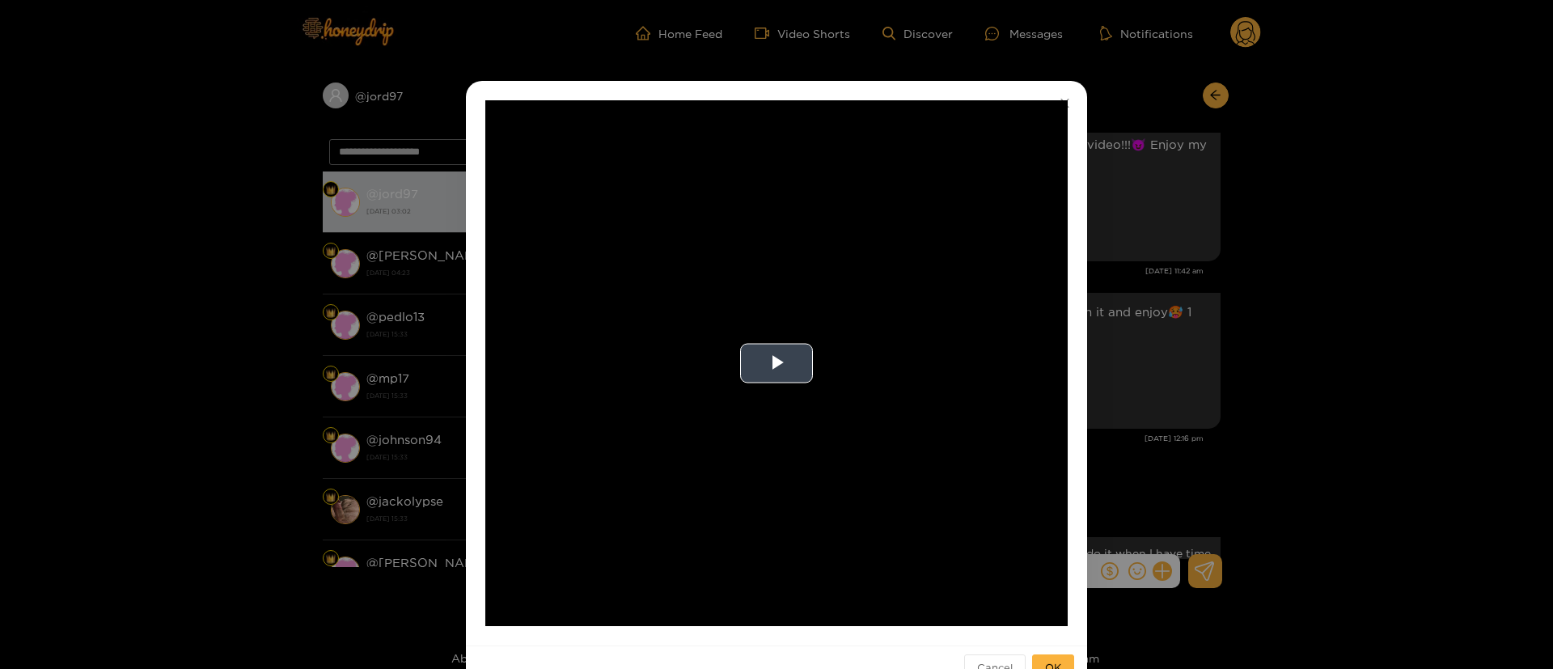
click at [782, 399] on video "Video Player" at bounding box center [776, 363] width 582 height 526
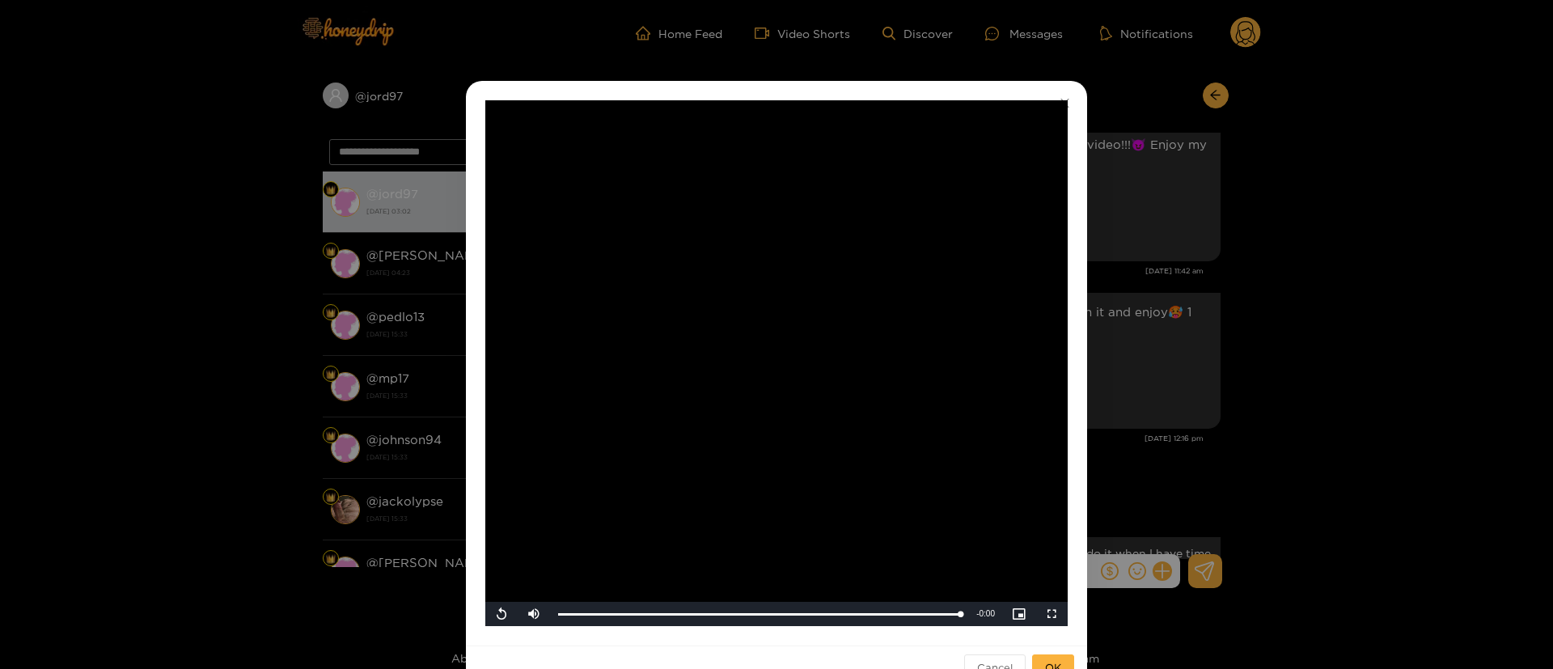
click at [812, 522] on video "Video Player" at bounding box center [776, 363] width 582 height 526
drag, startPoint x: 702, startPoint y: 599, endPoint x: 826, endPoint y: 587, distance: 124.4
click at [826, 587] on div "**********" at bounding box center [776, 363] width 582 height 526
drag, startPoint x: 837, startPoint y: 616, endPoint x: 699, endPoint y: 608, distance: 138.6
click at [702, 608] on div "Loaded : 100.00% 0:10 0:20" at bounding box center [759, 614] width 418 height 24
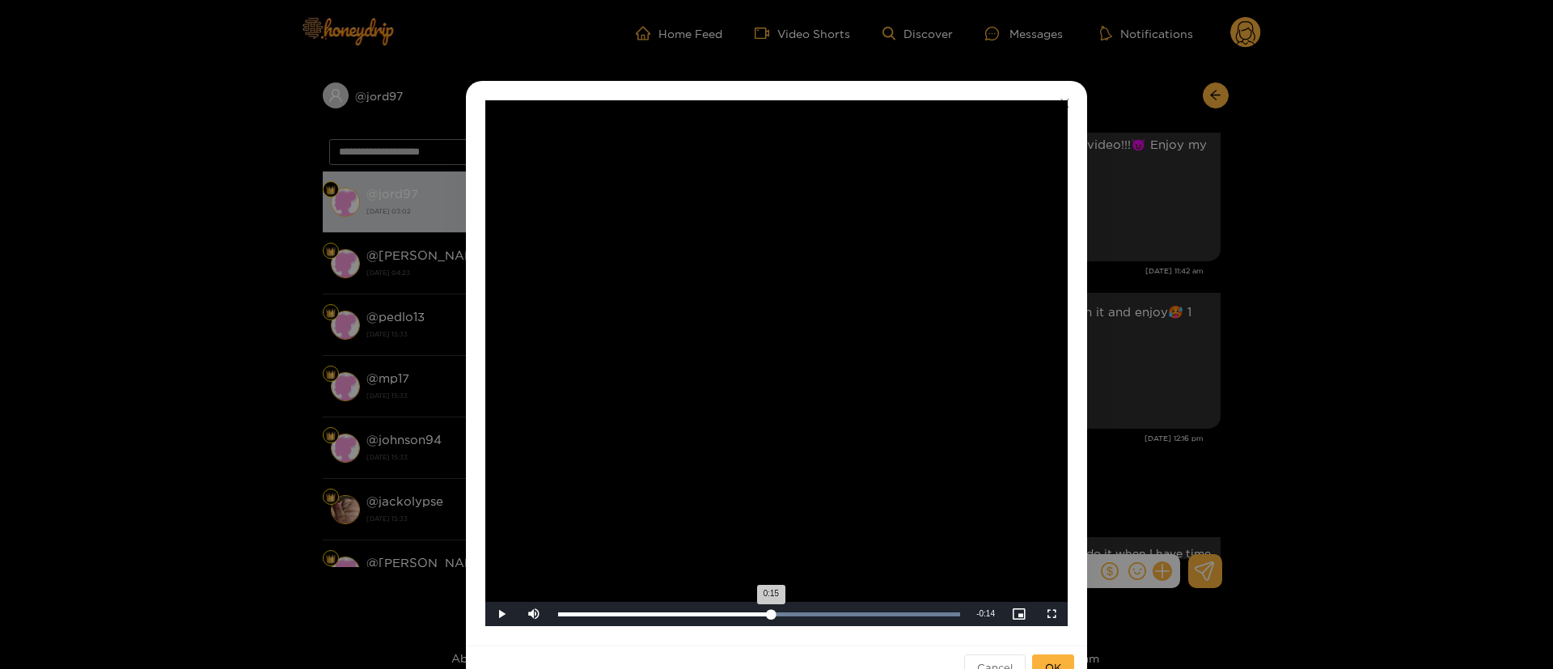
drag, startPoint x: 721, startPoint y: 612, endPoint x: 769, endPoint y: 604, distance: 49.2
click at [769, 604] on div "Loaded : 100.00% 0:15 0:15" at bounding box center [759, 614] width 418 height 24
drag, startPoint x: 815, startPoint y: 609, endPoint x: 832, endPoint y: 610, distance: 17.0
click at [832, 610] on div "Loaded : 100.00% 0:20 0:20" at bounding box center [759, 614] width 418 height 24
click at [1197, 423] on div "**********" at bounding box center [776, 334] width 1553 height 669
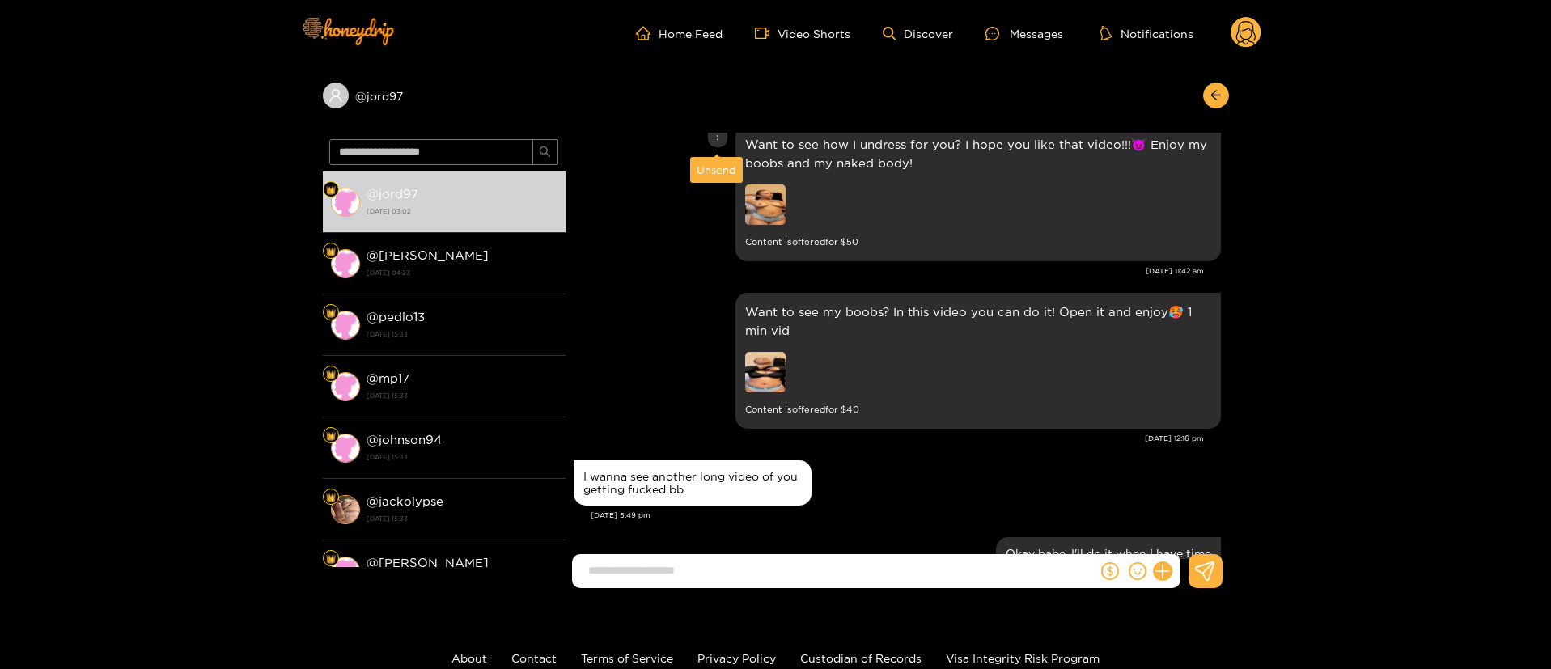
click at [720, 142] on div at bounding box center [717, 136] width 19 height 22
click at [716, 173] on div "Unsend" at bounding box center [717, 170] width 40 height 16
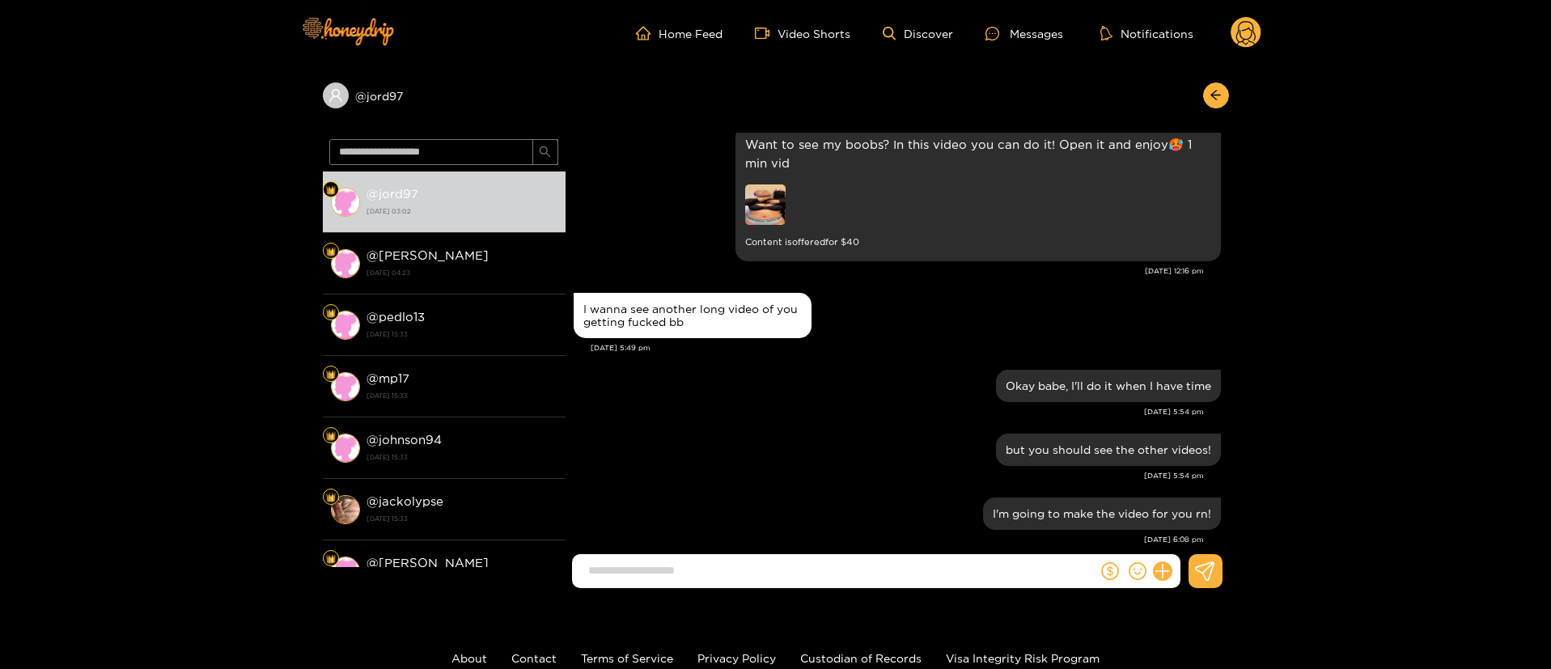
click at [1163, 586] on div at bounding box center [1139, 571] width 83 height 34
drag, startPoint x: 1171, startPoint y: 574, endPoint x: 1172, endPoint y: 566, distance: 8.3
click at [1171, 573] on button at bounding box center [1163, 571] width 28 height 28
click at [1193, 530] on icon at bounding box center [1192, 531] width 16 height 16
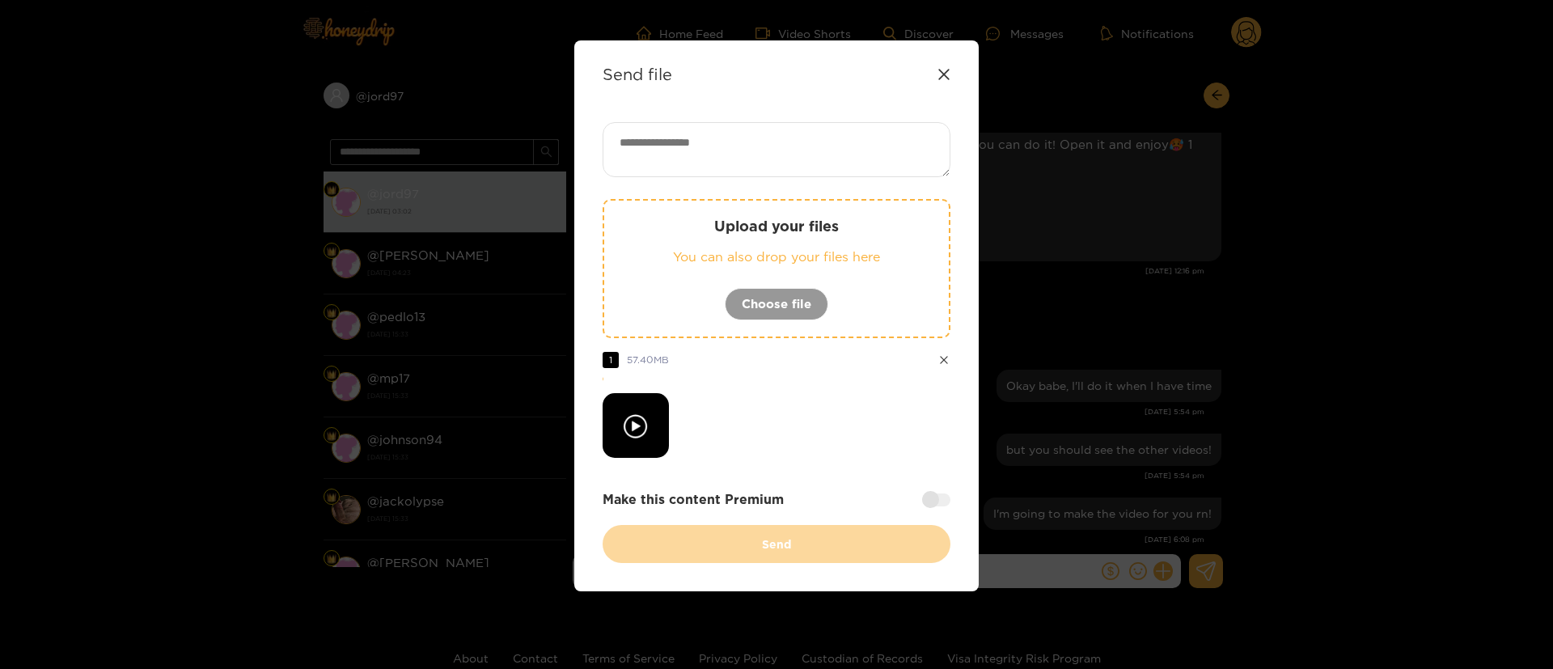
click at [939, 499] on div at bounding box center [936, 499] width 28 height 13
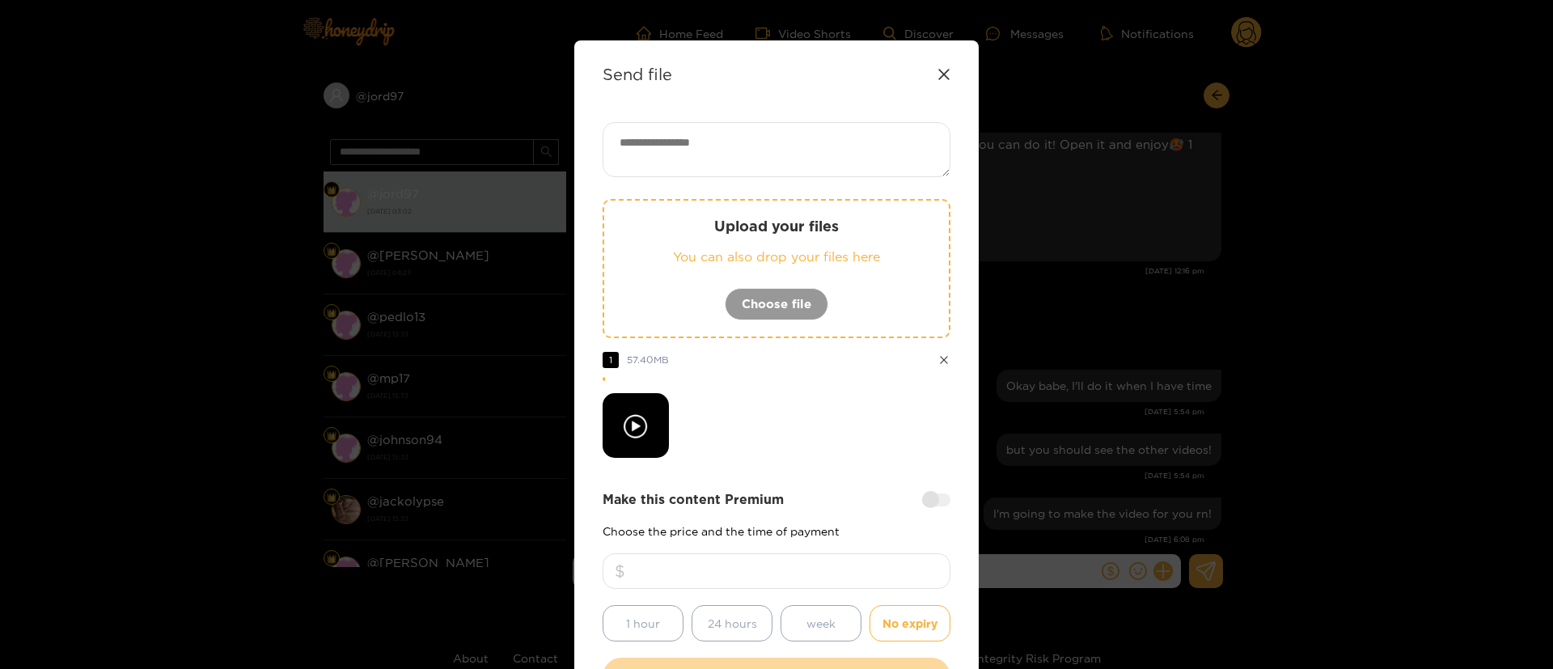
click at [869, 561] on input "number" at bounding box center [777, 571] width 348 height 36
drag, startPoint x: 737, startPoint y: 570, endPoint x: 695, endPoint y: 582, distance: 43.6
click at [695, 582] on input "**" at bounding box center [777, 571] width 348 height 36
type input "**"
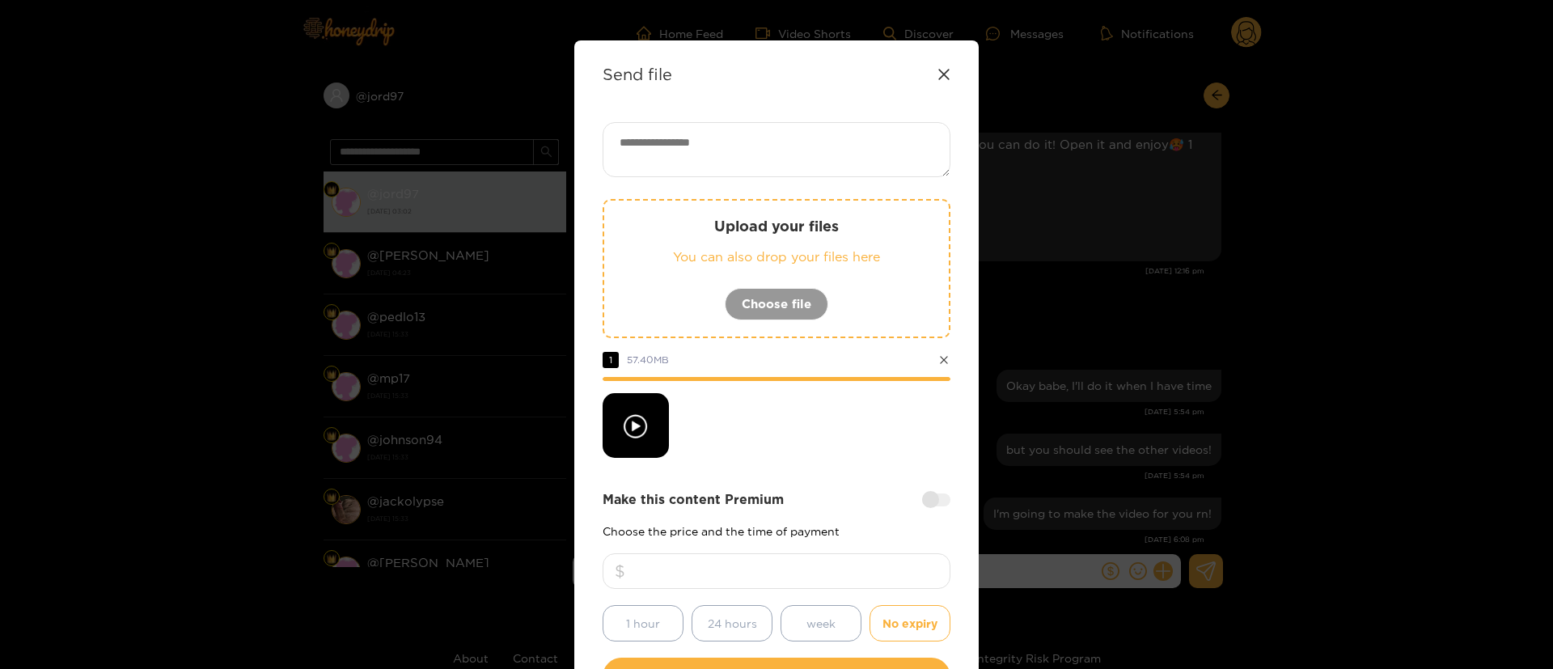
click at [830, 448] on div at bounding box center [777, 425] width 348 height 65
click at [779, 138] on textarea at bounding box center [777, 149] width 348 height 55
click at [760, 144] on textarea at bounding box center [777, 149] width 348 height 55
paste textarea "**********"
paste textarea "****"
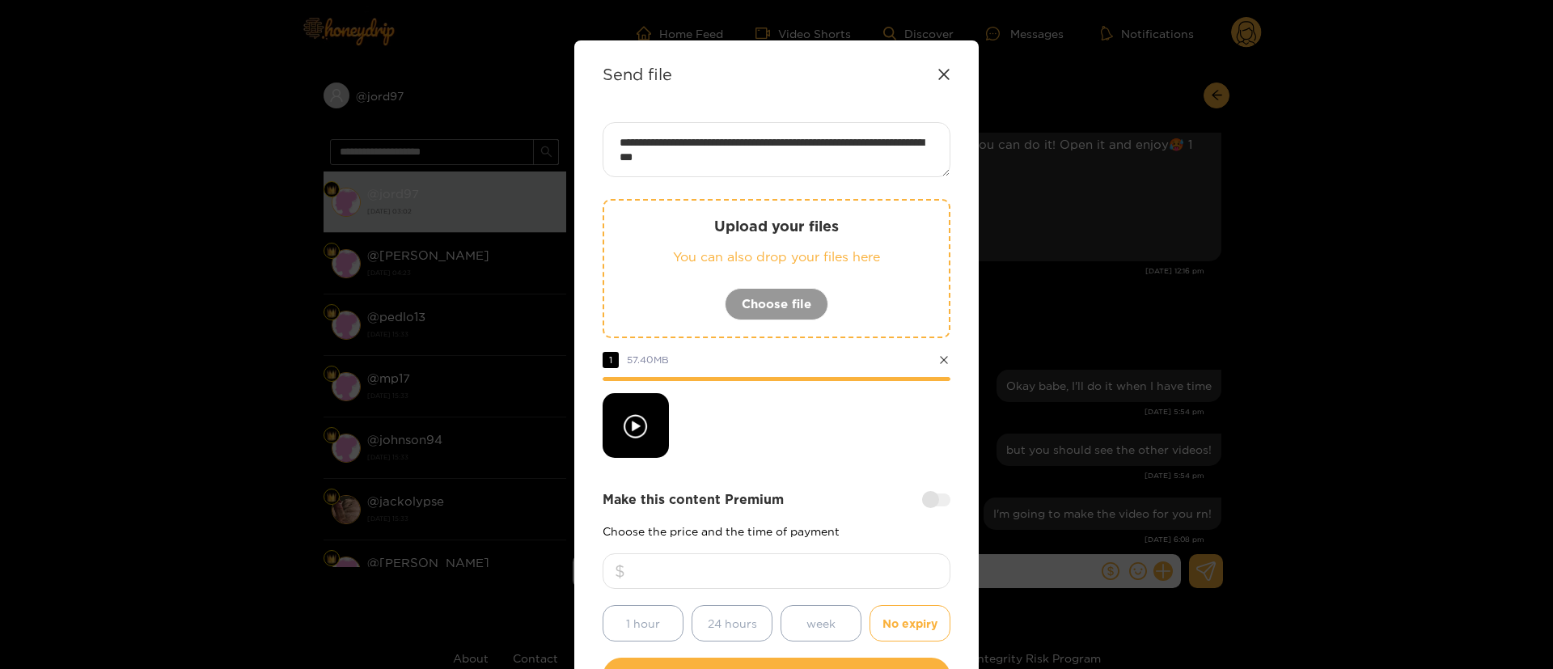
type textarea "**********"
click at [867, 478] on div "**********" at bounding box center [777, 409] width 348 height 574
click at [849, 429] on div at bounding box center [777, 425] width 348 height 65
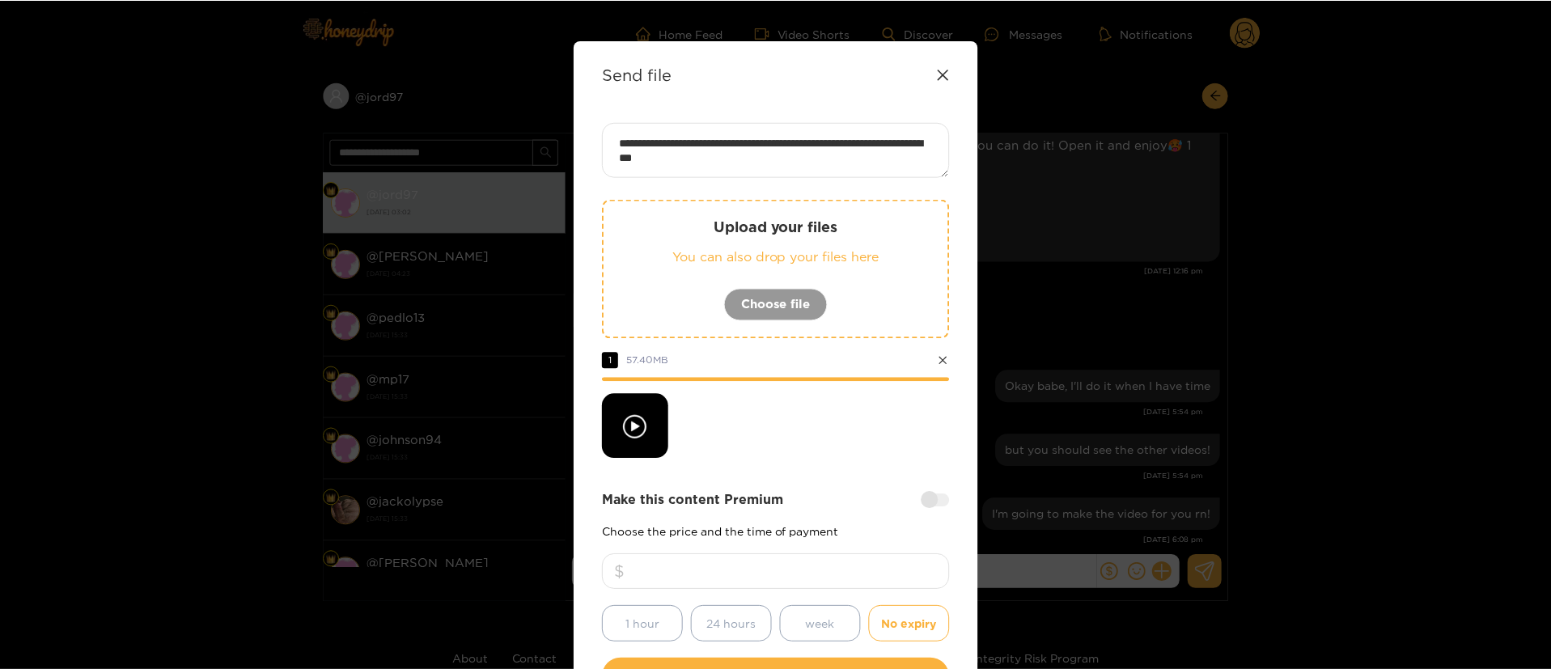
scroll to position [120, 0]
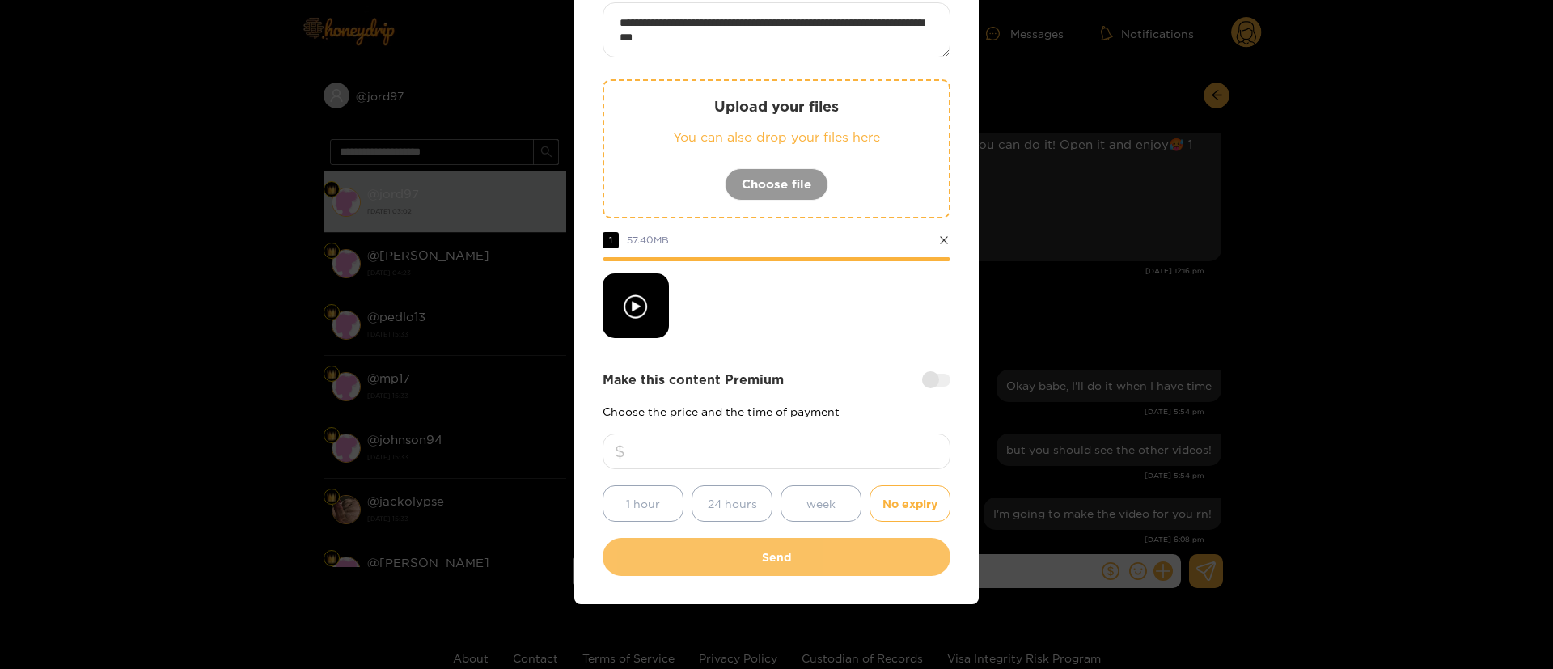
click at [820, 545] on button "Send" at bounding box center [777, 557] width 348 height 38
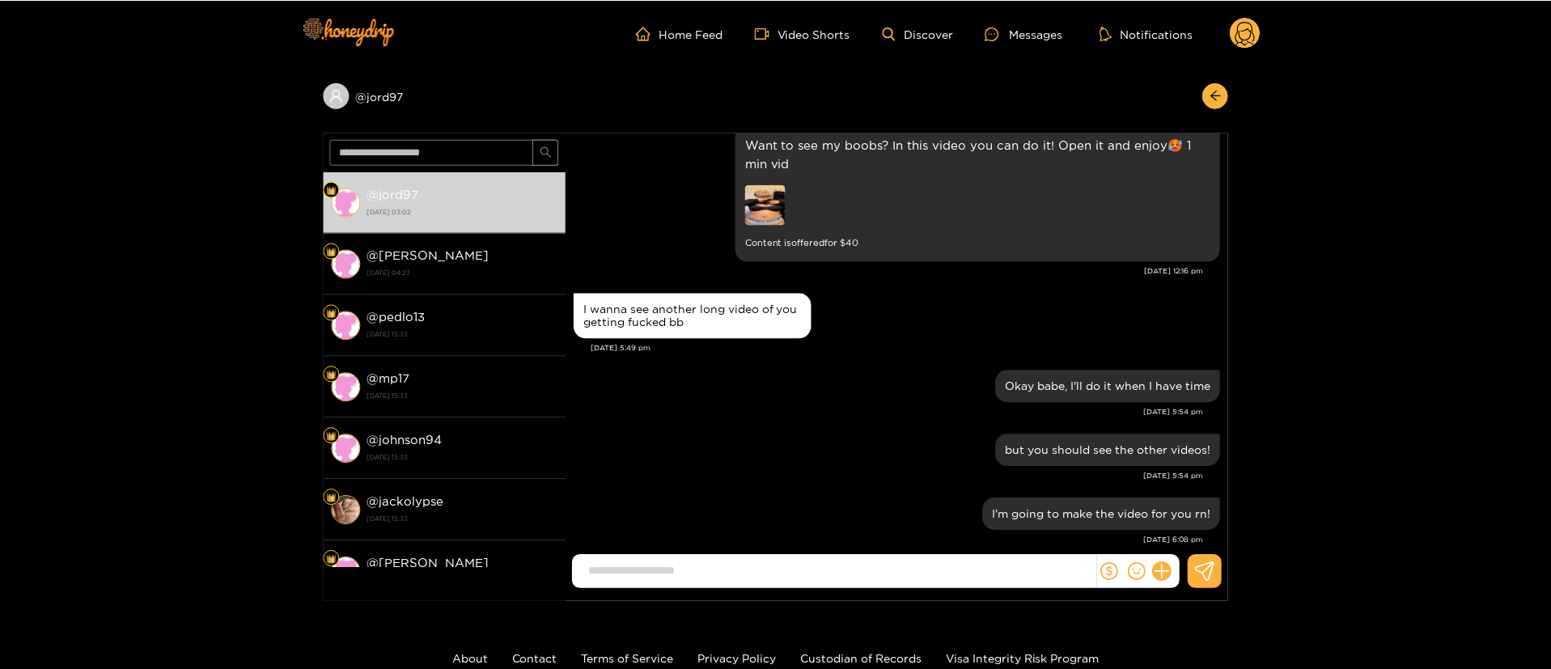
scroll to position [24, 0]
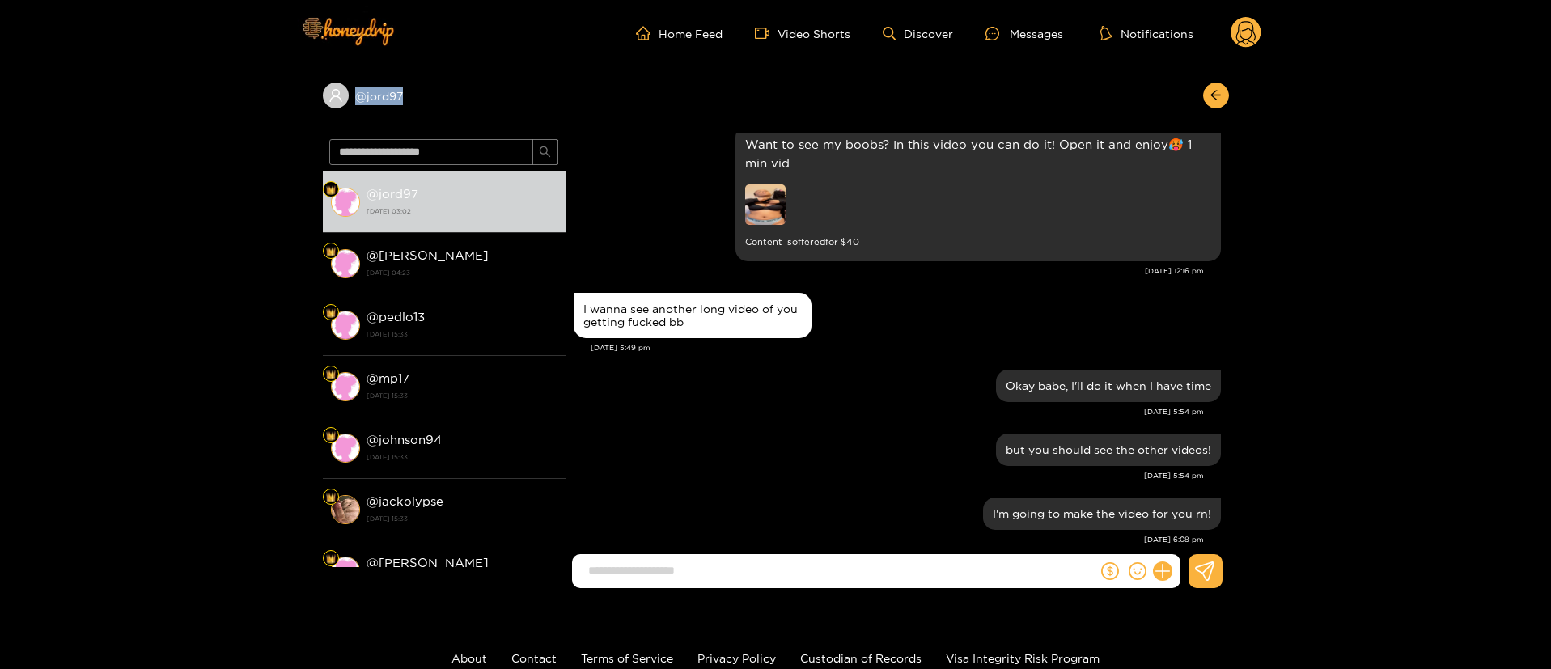
copy div "@ jord97"
drag, startPoint x: 476, startPoint y: 87, endPoint x: 355, endPoint y: 94, distance: 120.7
click at [355, 94] on div "@ jord97" at bounding box center [444, 96] width 243 height 26
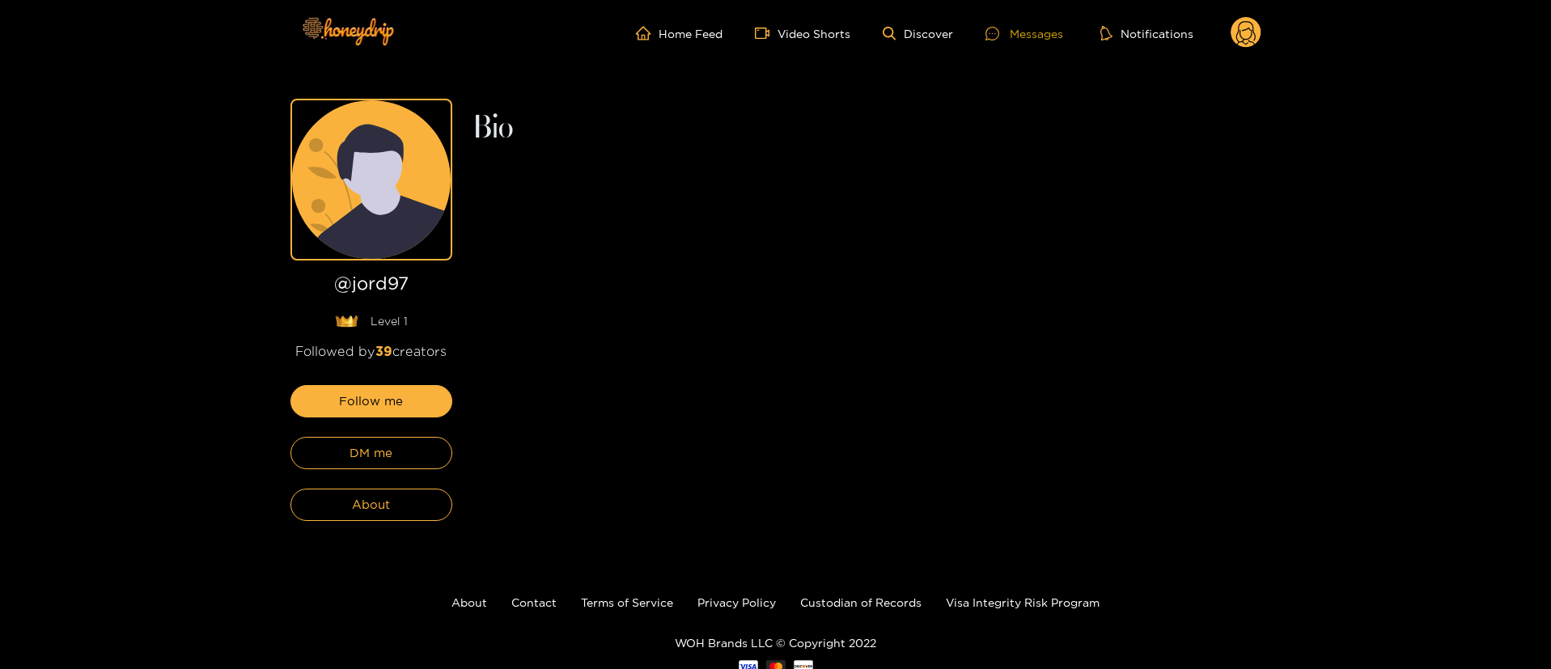
click at [1035, 25] on div "Messages" at bounding box center [1024, 33] width 78 height 19
